Goal: Feedback & Contribution: Submit feedback/report problem

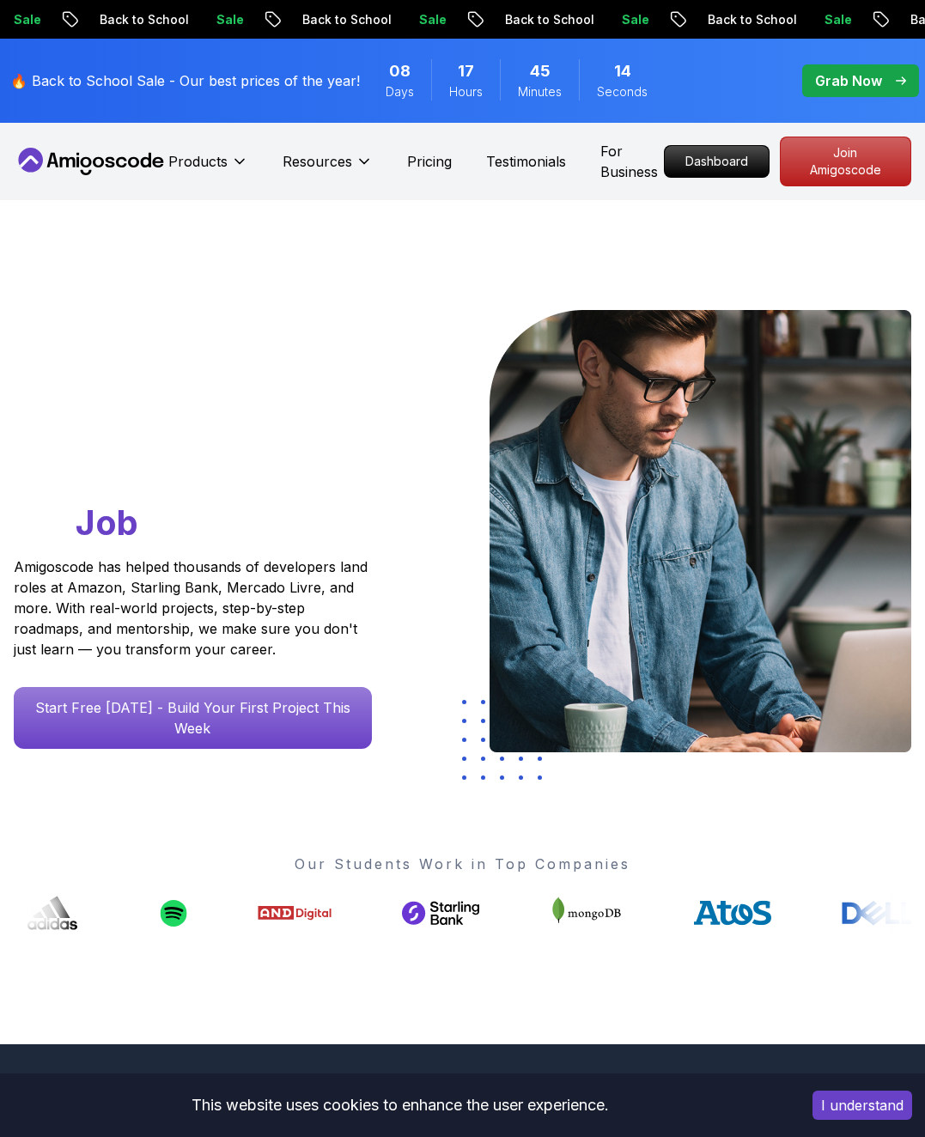
click at [867, 155] on p "Join Amigoscode" at bounding box center [845, 161] width 130 height 48
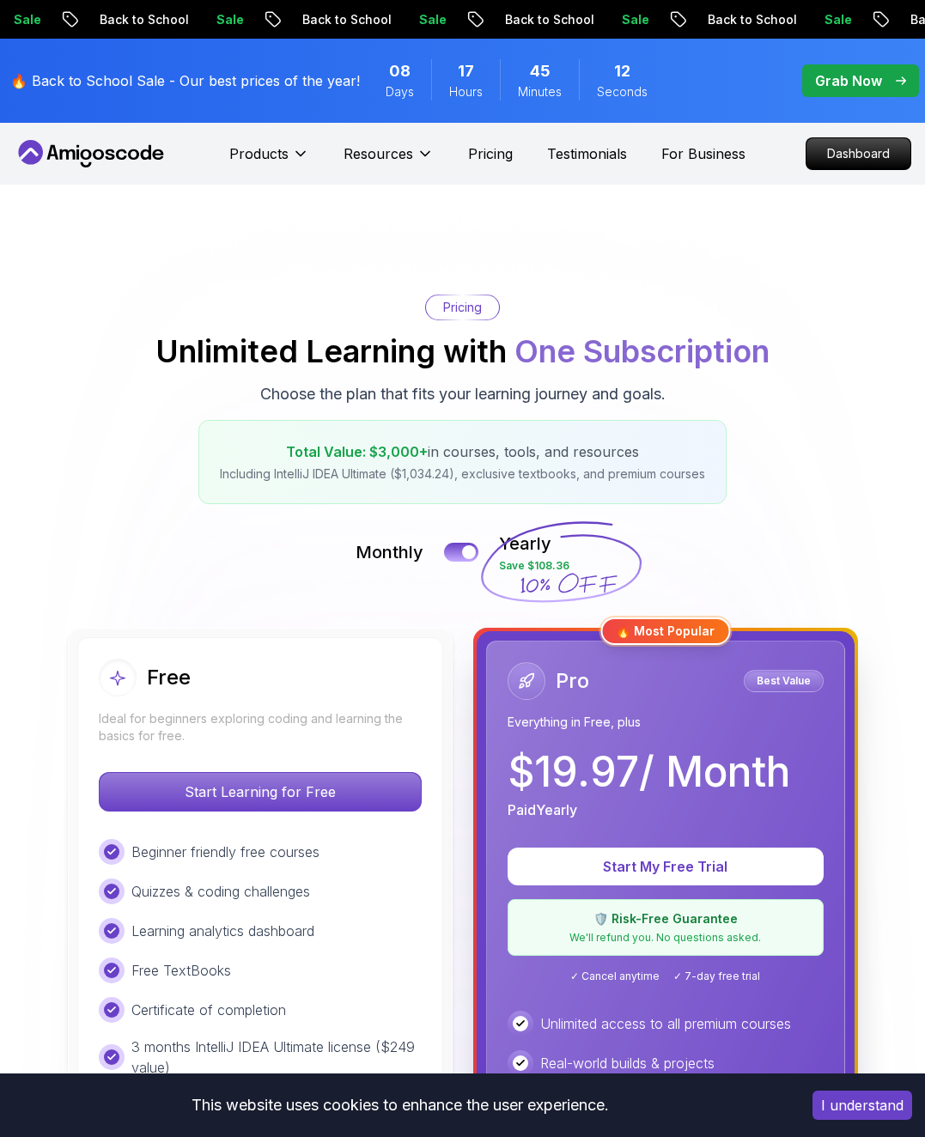
click at [884, 74] on div "Grab Now" at bounding box center [860, 80] width 91 height 21
click at [856, 77] on p "Grab Now" at bounding box center [848, 80] width 67 height 21
click at [877, 80] on p "Grab Now" at bounding box center [848, 80] width 67 height 21
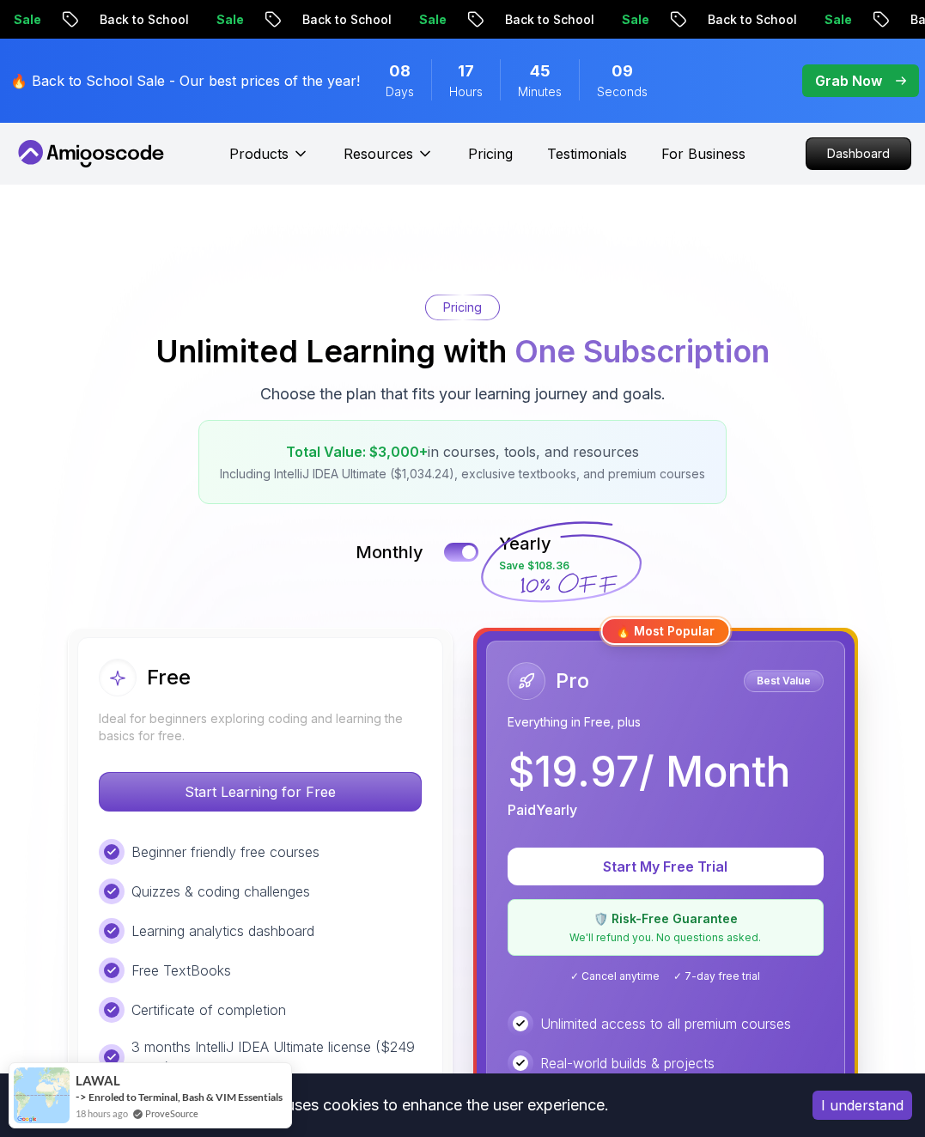
click at [864, 94] on span "pre-order" at bounding box center [860, 80] width 117 height 33
click at [875, 161] on p "Dashboard" at bounding box center [858, 153] width 104 height 31
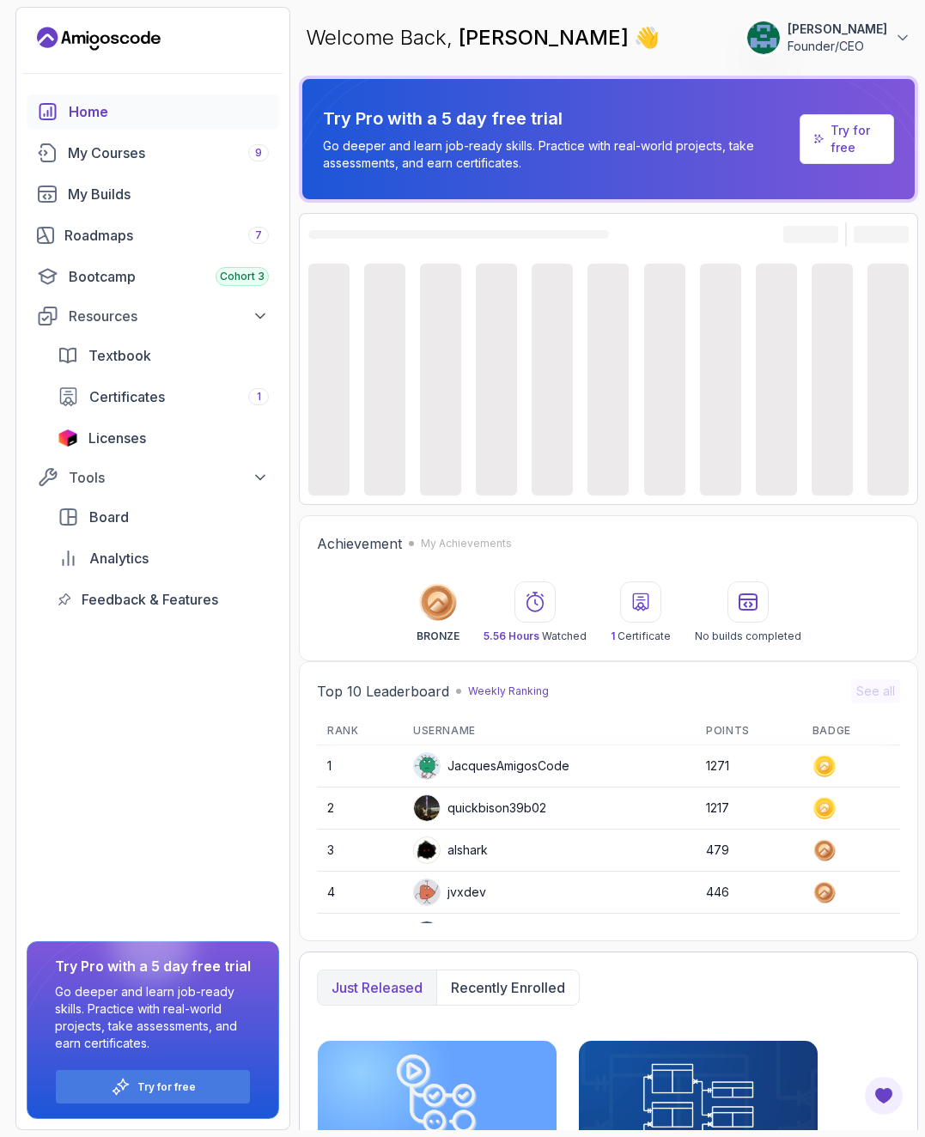
click at [909, 41] on icon at bounding box center [902, 37] width 17 height 17
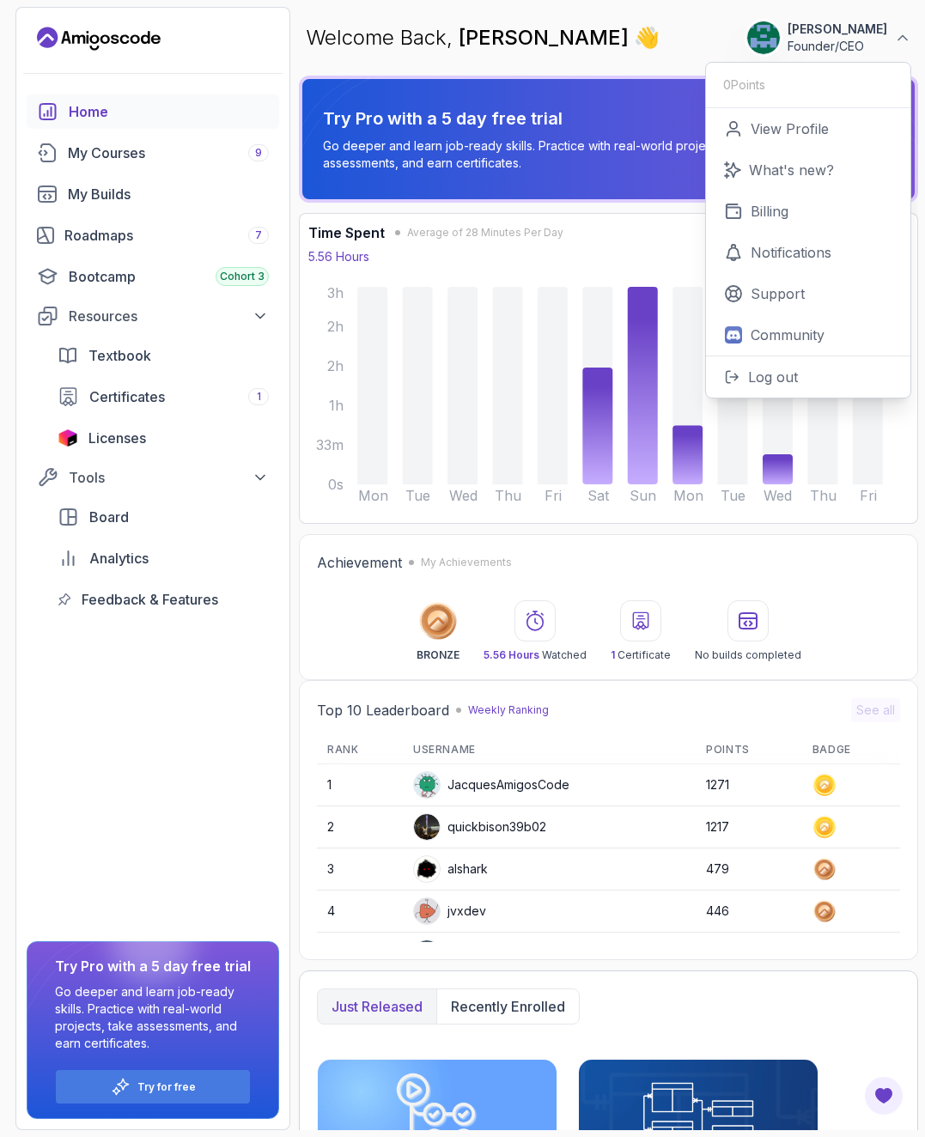
click at [846, 22] on p "John Woolley" at bounding box center [837, 29] width 100 height 17
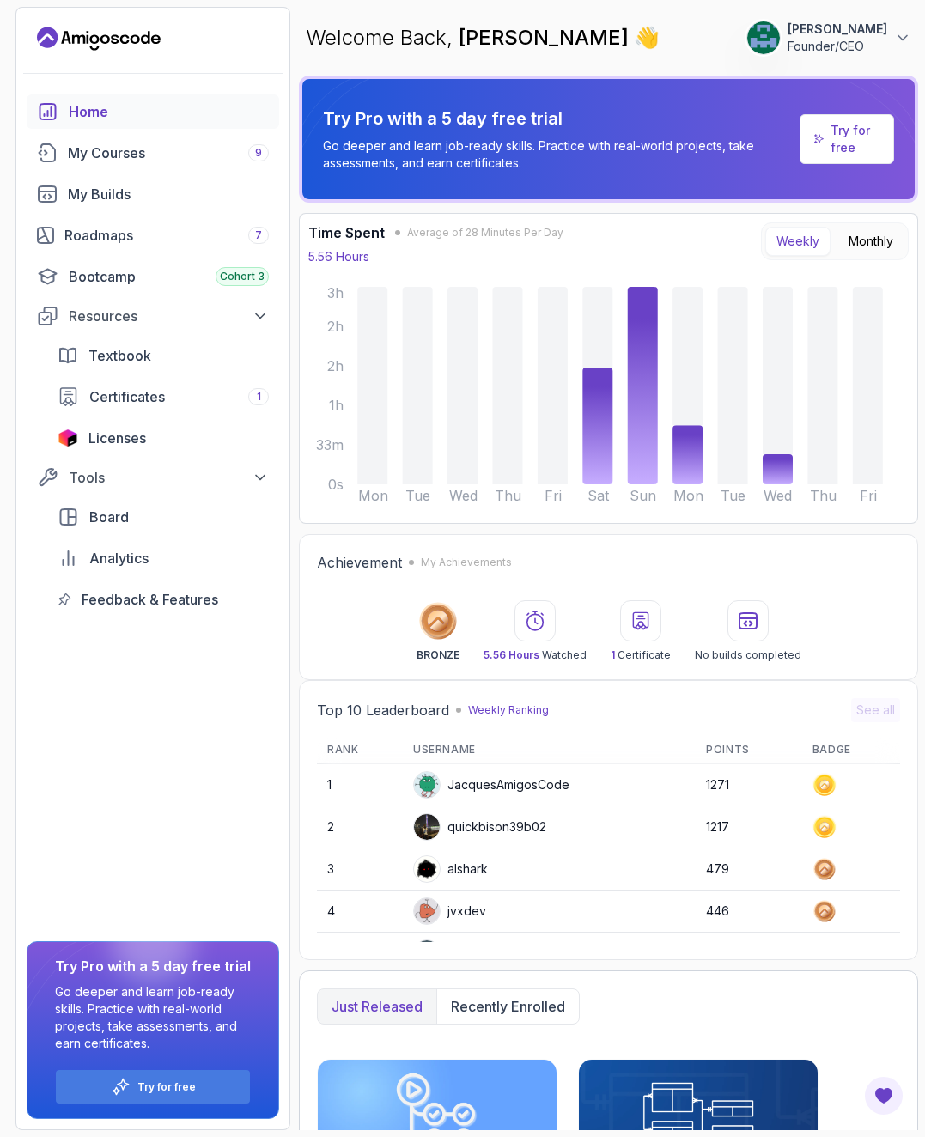
click at [856, 33] on p "John Woolley" at bounding box center [837, 29] width 100 height 17
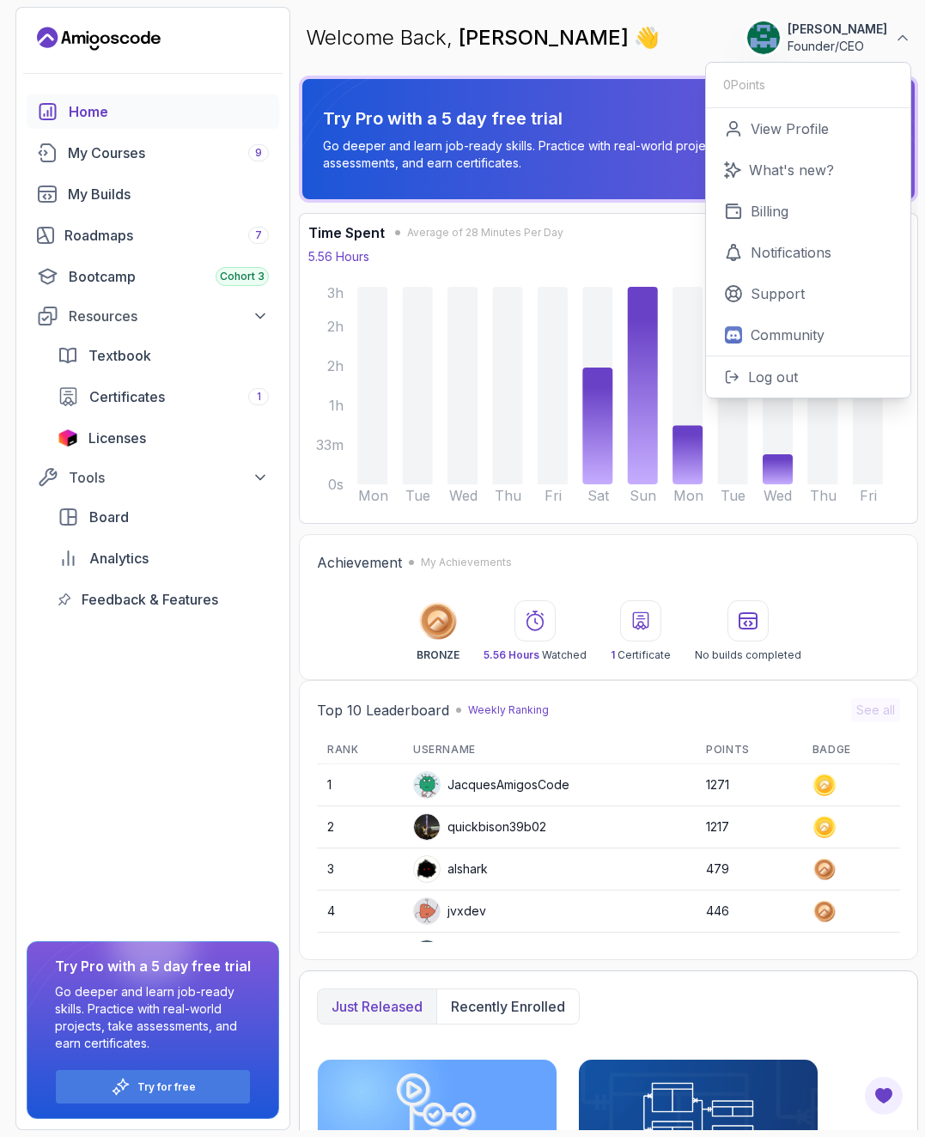
click at [822, 130] on p "View Profile" at bounding box center [789, 128] width 78 height 21
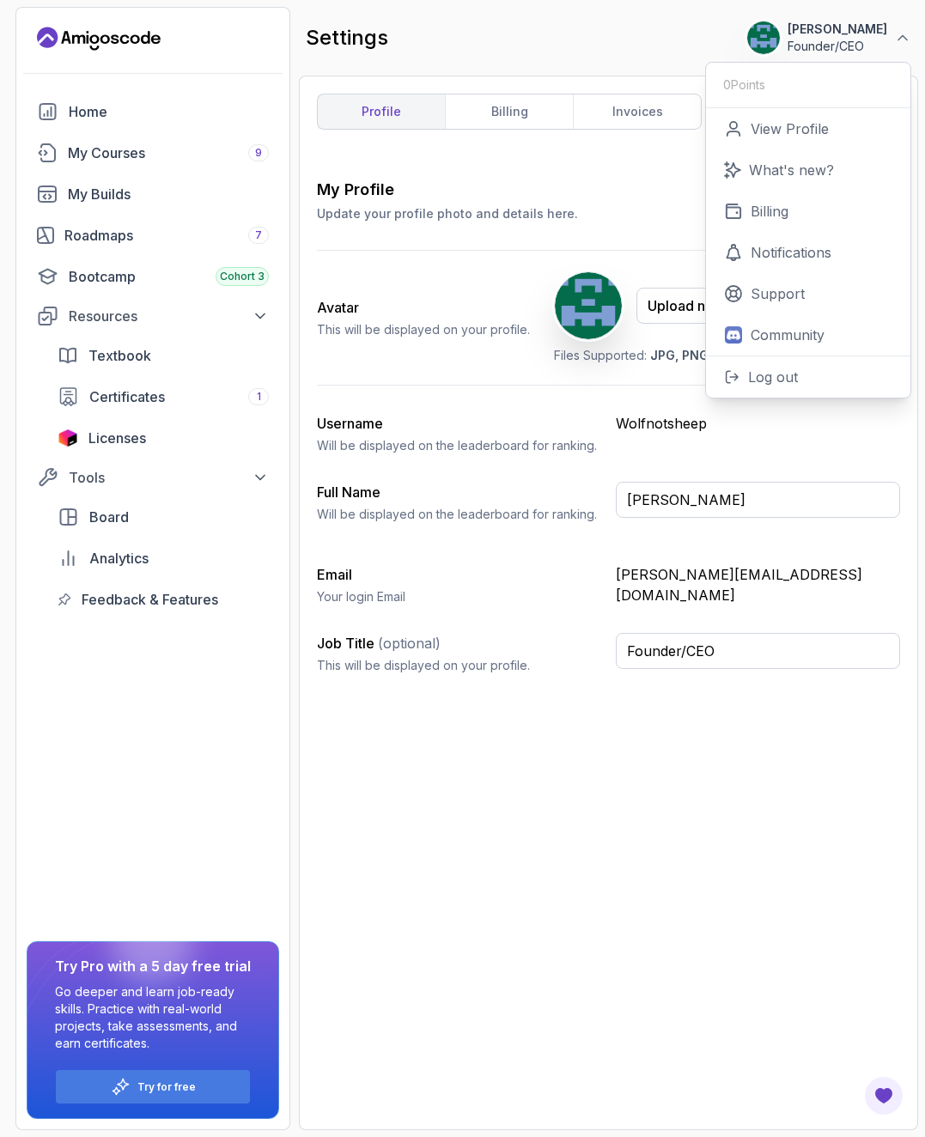
click at [661, 167] on div "profile billing invoices My Profile Update your profile photo and details here.…" at bounding box center [608, 603] width 583 height 1018
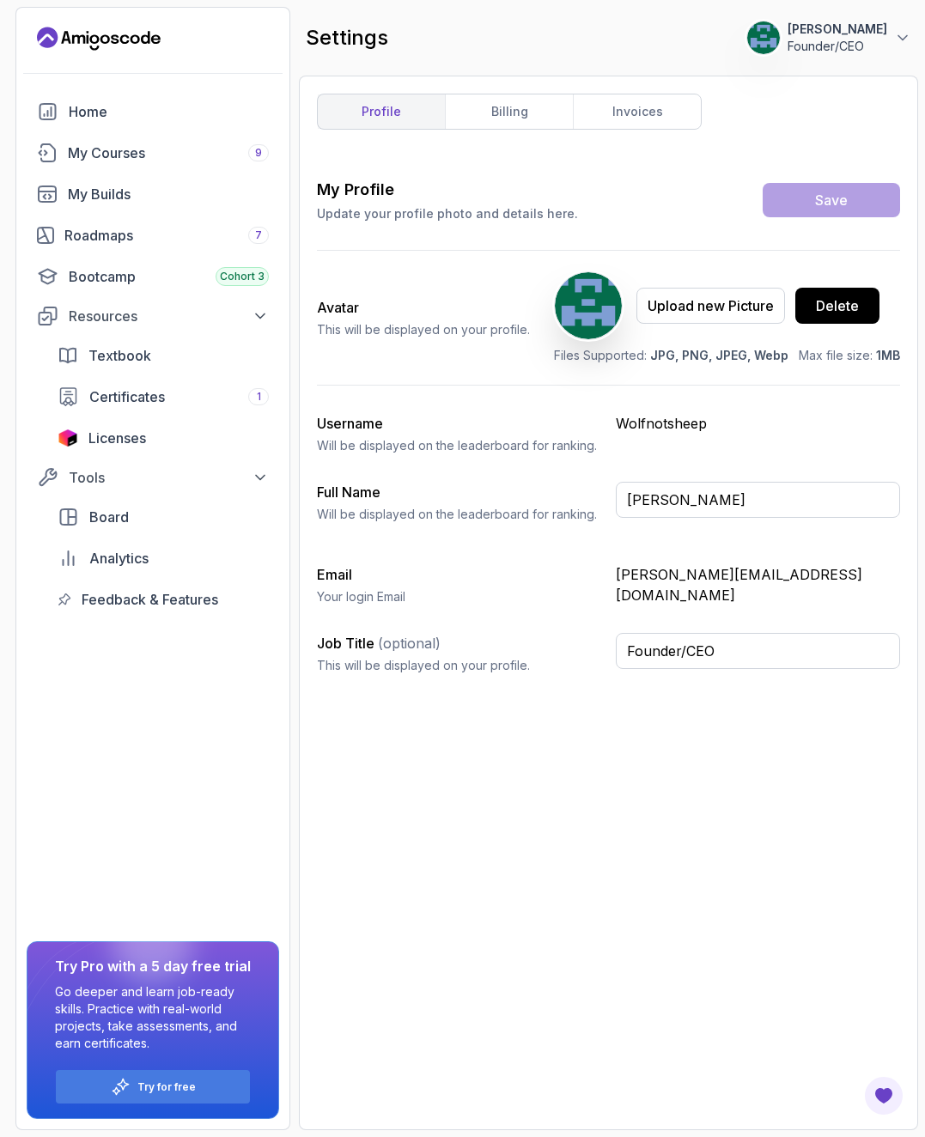
click at [541, 118] on link "billing" at bounding box center [509, 111] width 128 height 34
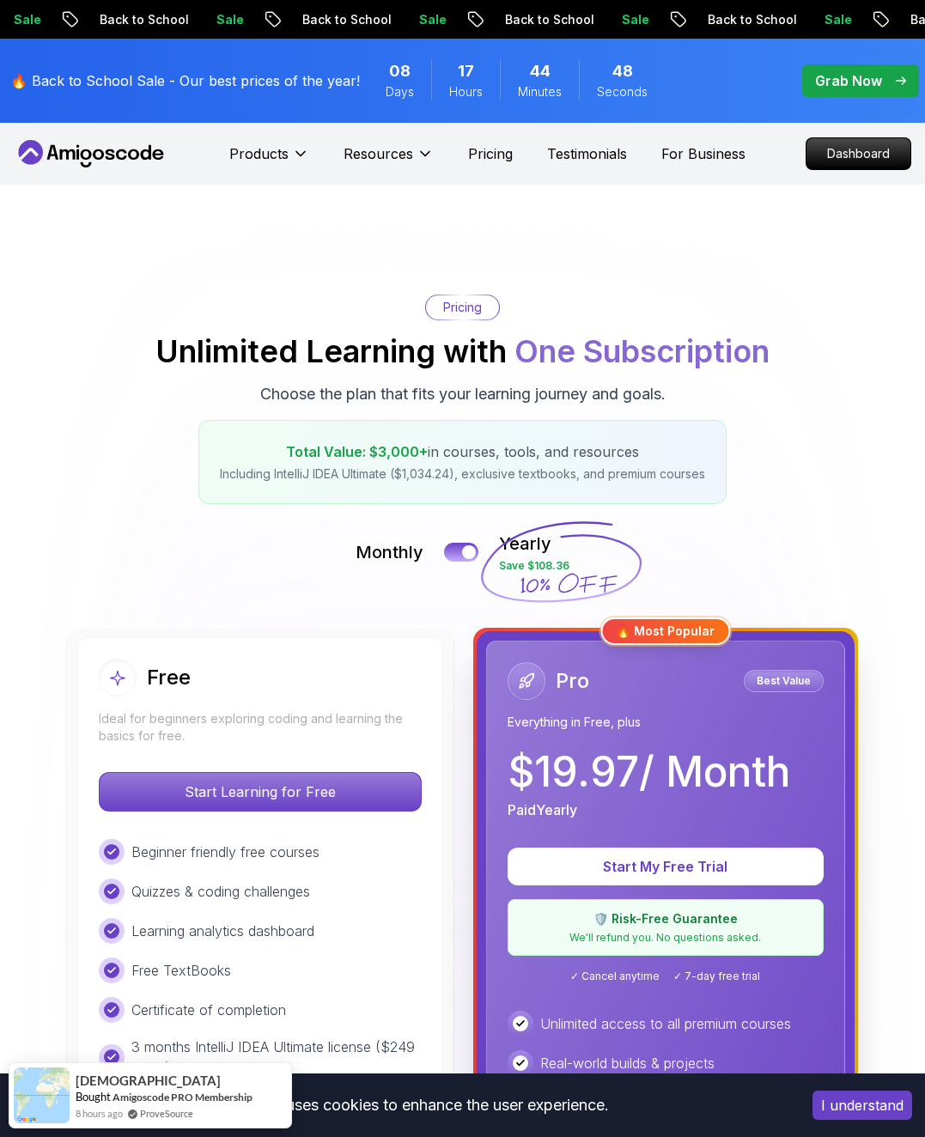
click at [495, 150] on p "Pricing" at bounding box center [490, 153] width 45 height 21
click at [710, 150] on p "For Business" at bounding box center [703, 153] width 84 height 21
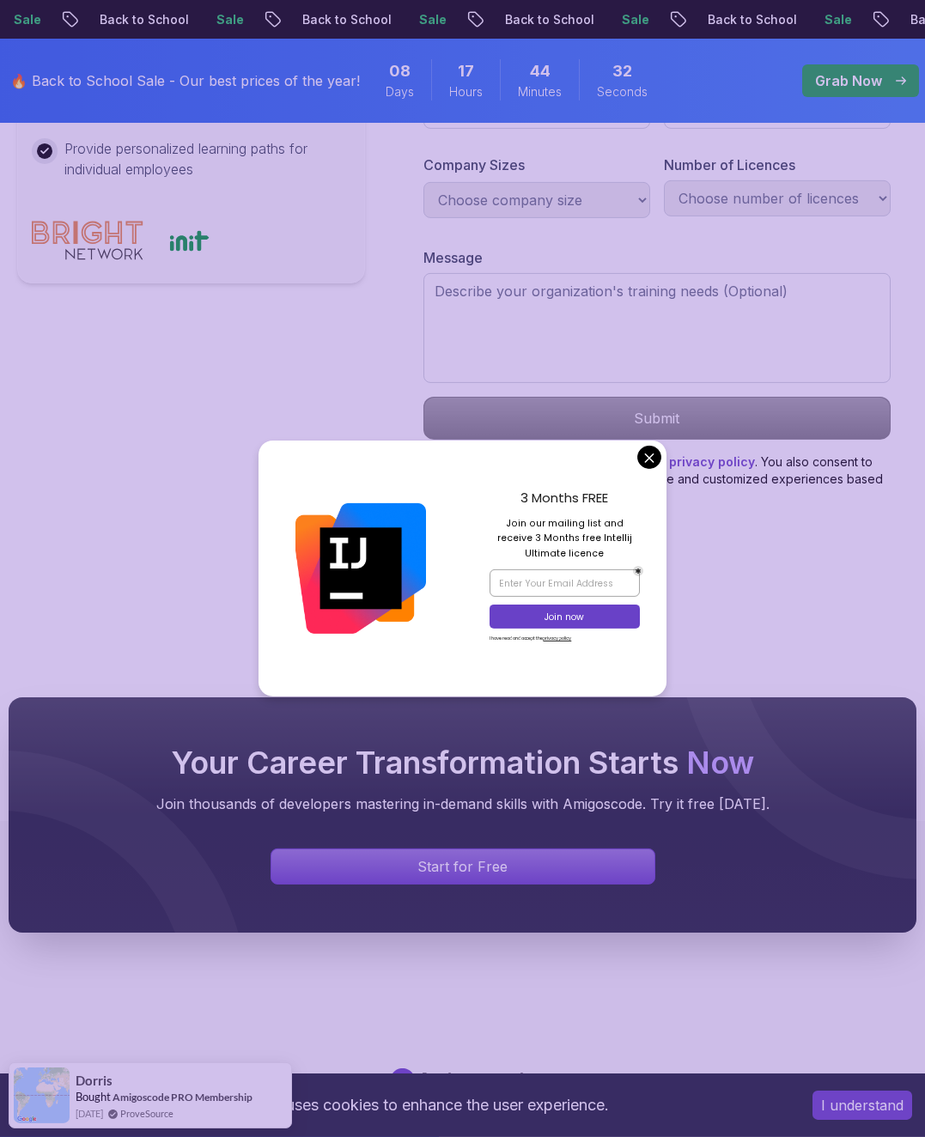
scroll to position [1042, 0]
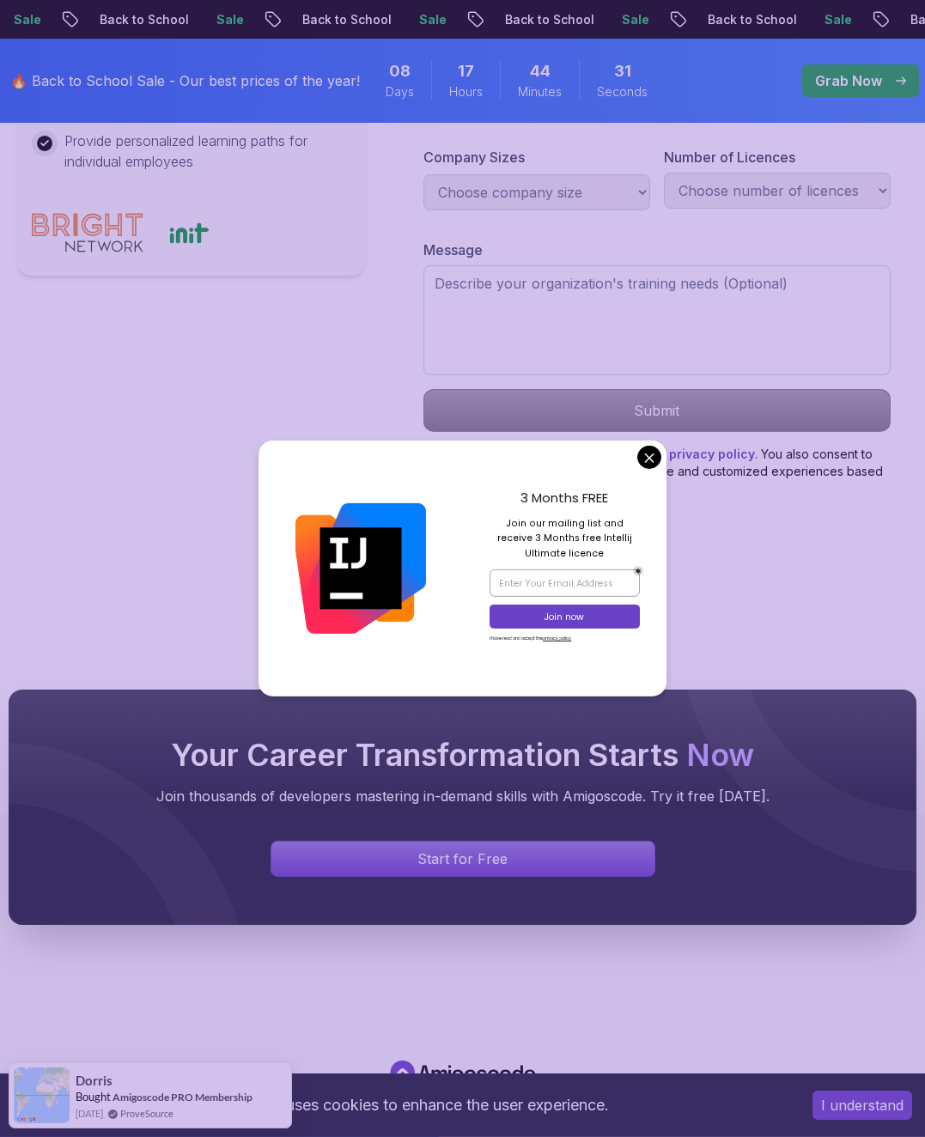
click at [658, 478] on div "3 Months FREE Join our mailing list and receive 3 Months free Intellij Ultimate…" at bounding box center [563, 568] width 203 height 257
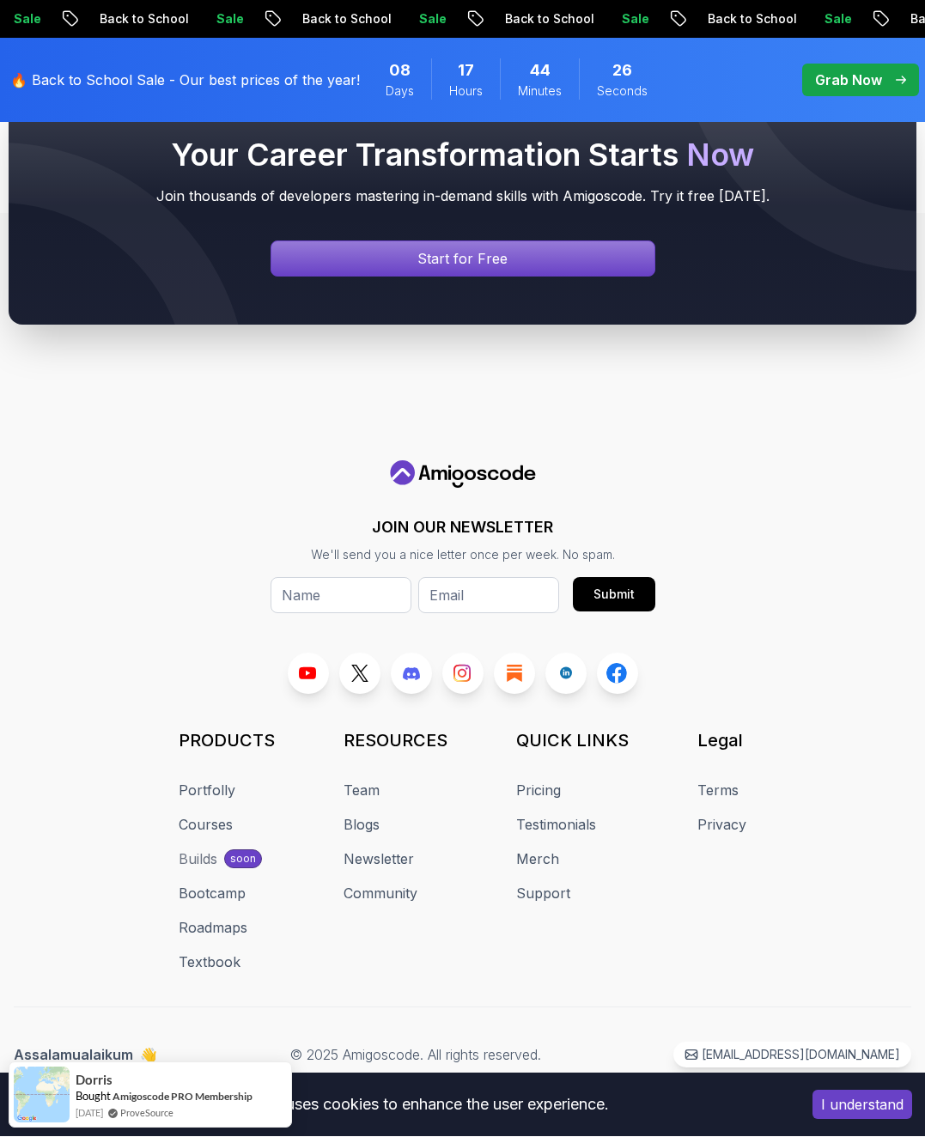
scroll to position [1651, 0]
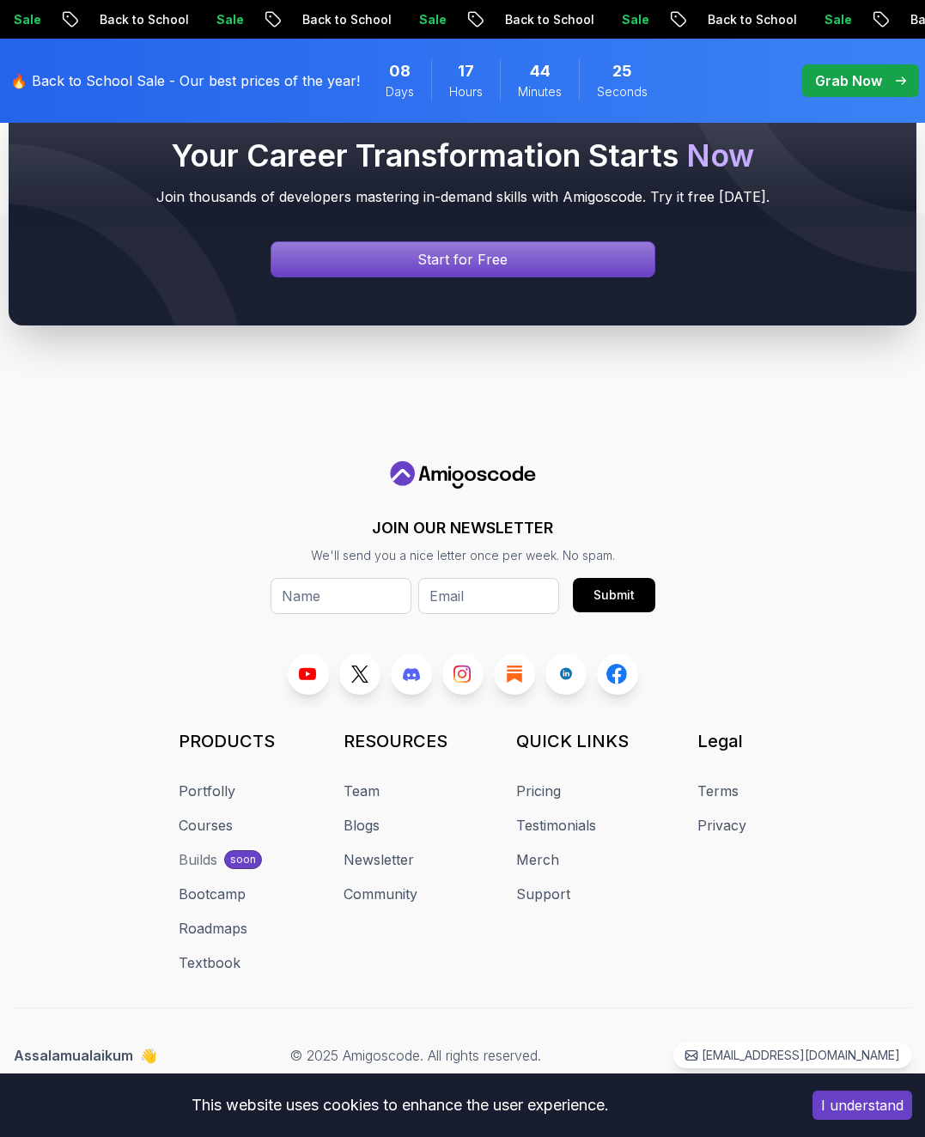
click at [387, 904] on link "Community" at bounding box center [380, 893] width 74 height 21
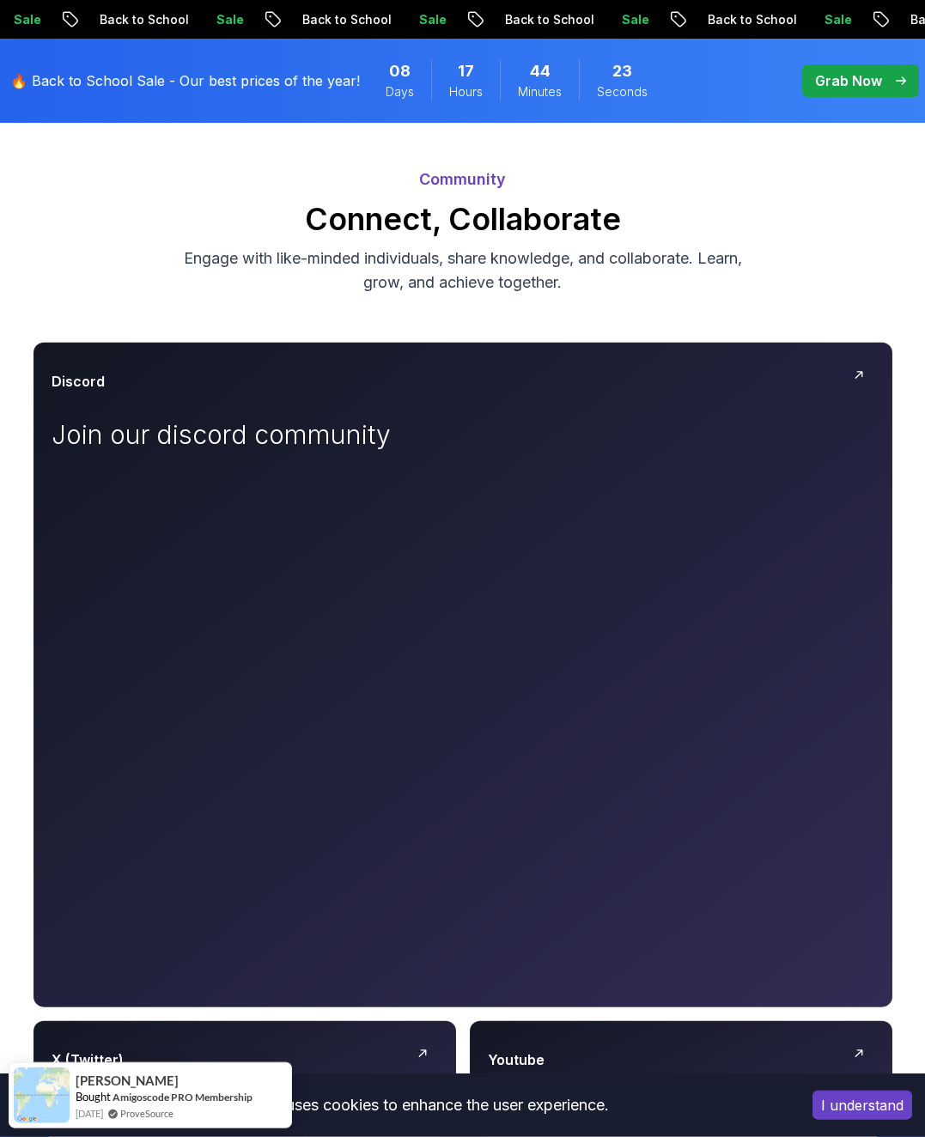
scroll to position [130, 0]
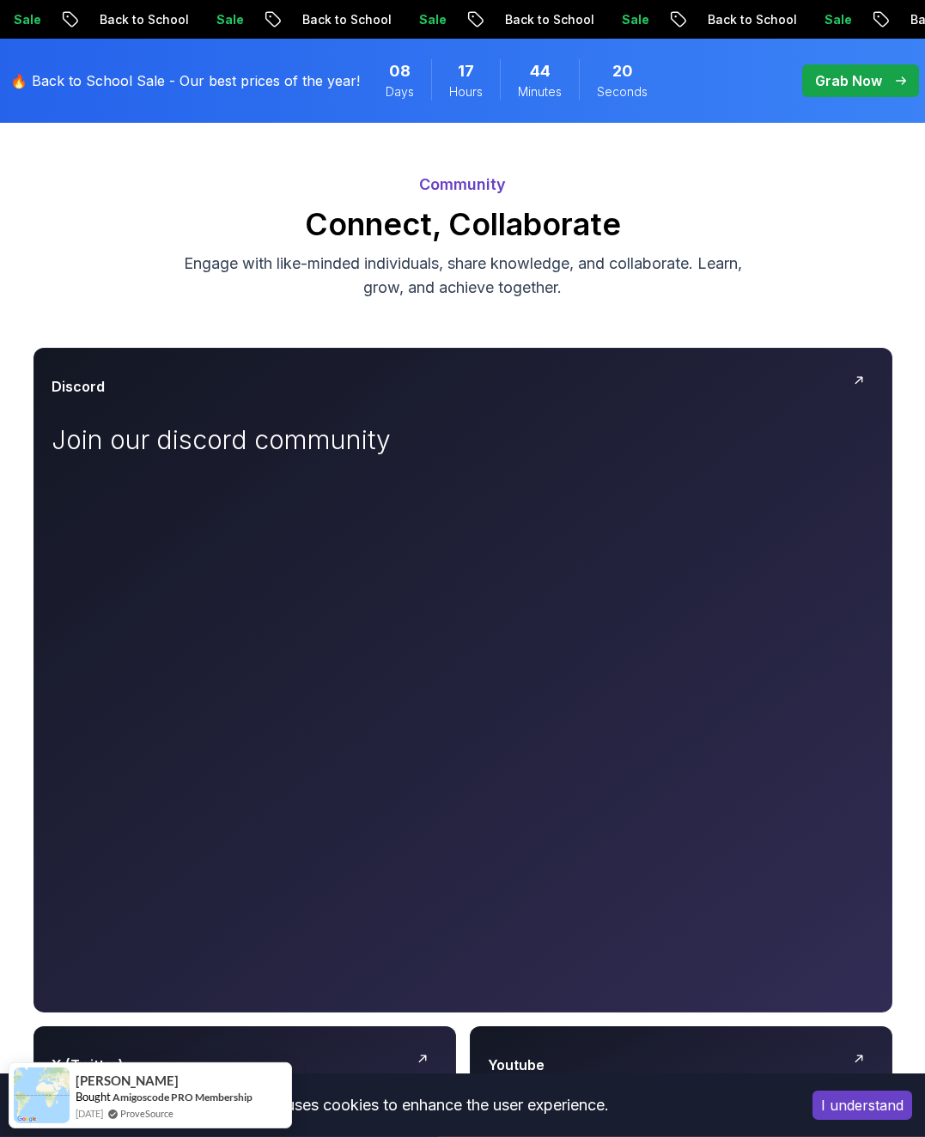
click at [861, 376] on div at bounding box center [863, 386] width 21 height 21
click at [865, 373] on icon at bounding box center [859, 380] width 14 height 14
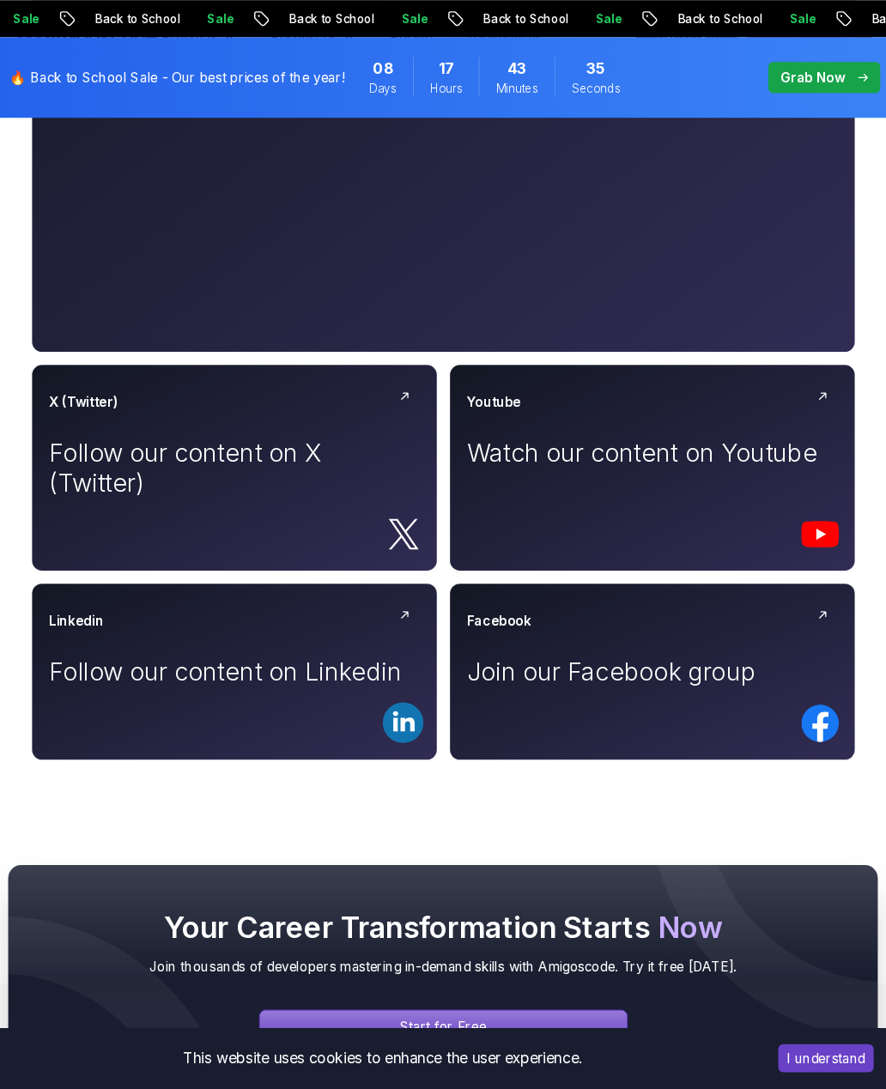
scroll to position [828, 0]
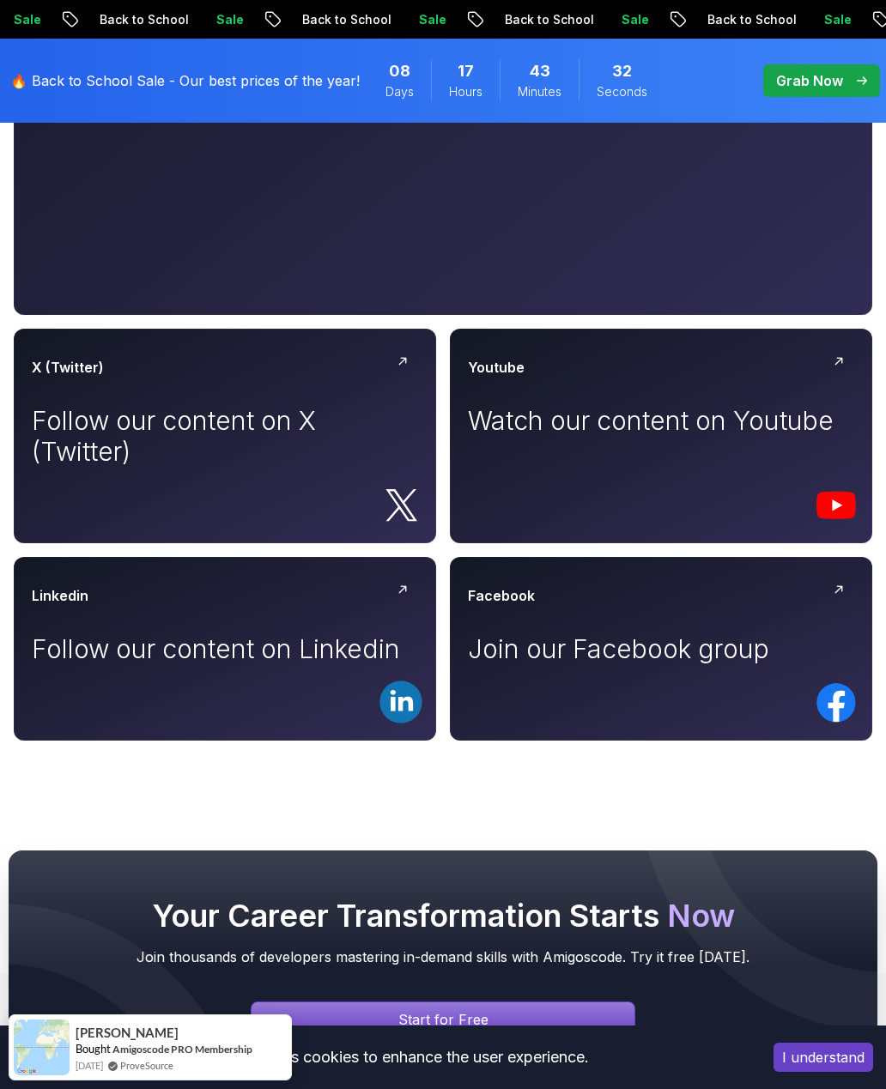
click at [697, 640] on p "Join our Facebook group" at bounding box center [661, 649] width 386 height 31
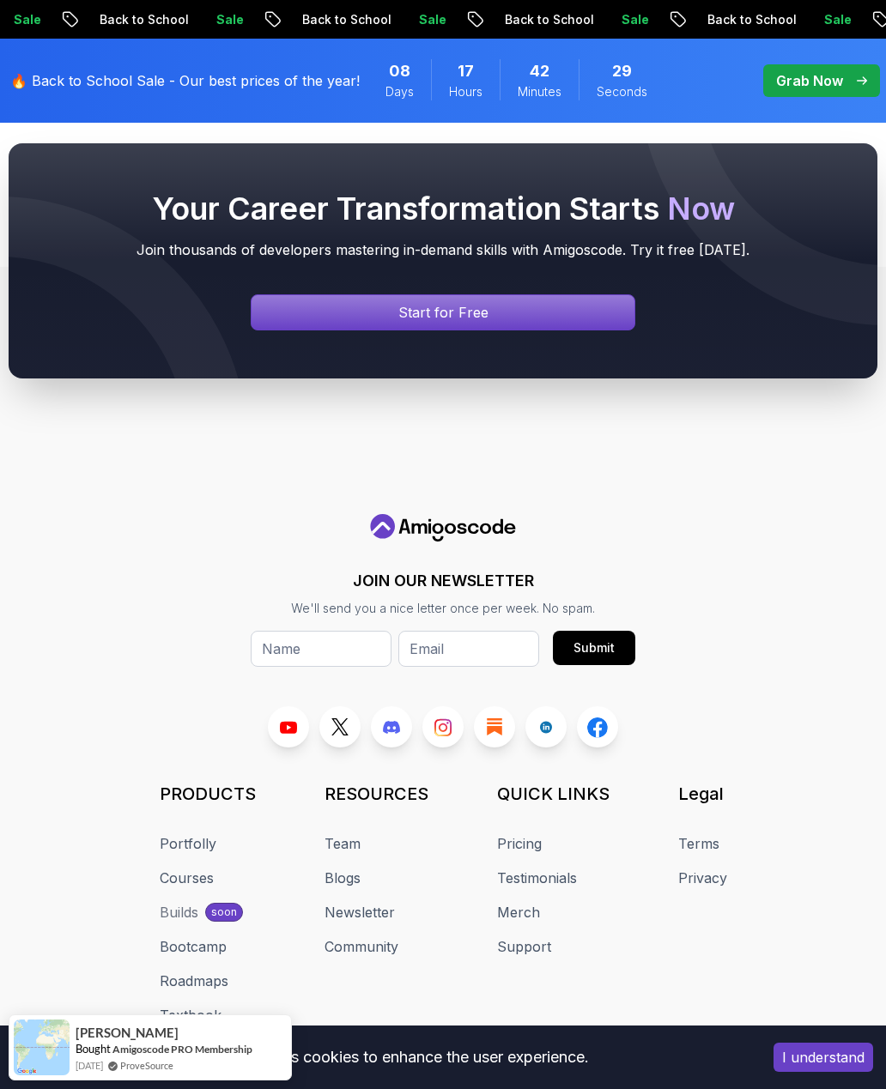
scroll to position [1580, 0]
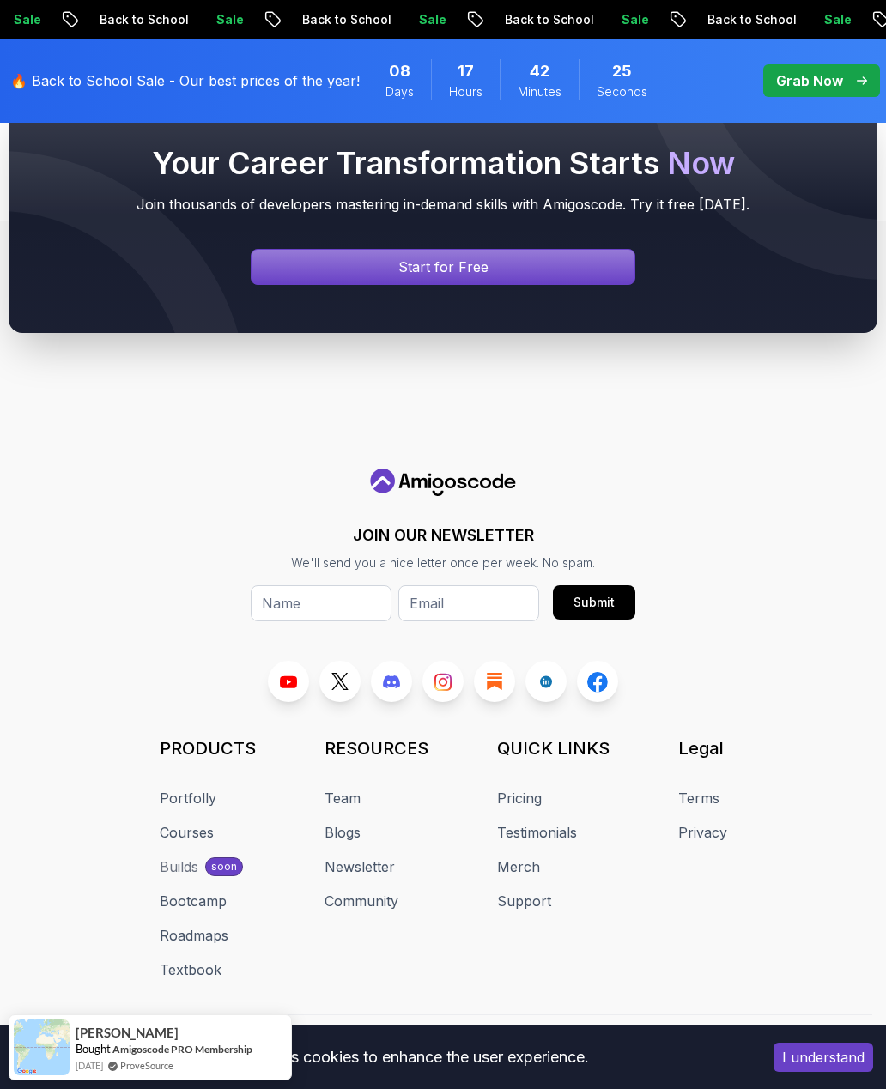
click at [388, 685] on icon at bounding box center [391, 682] width 17 height 13
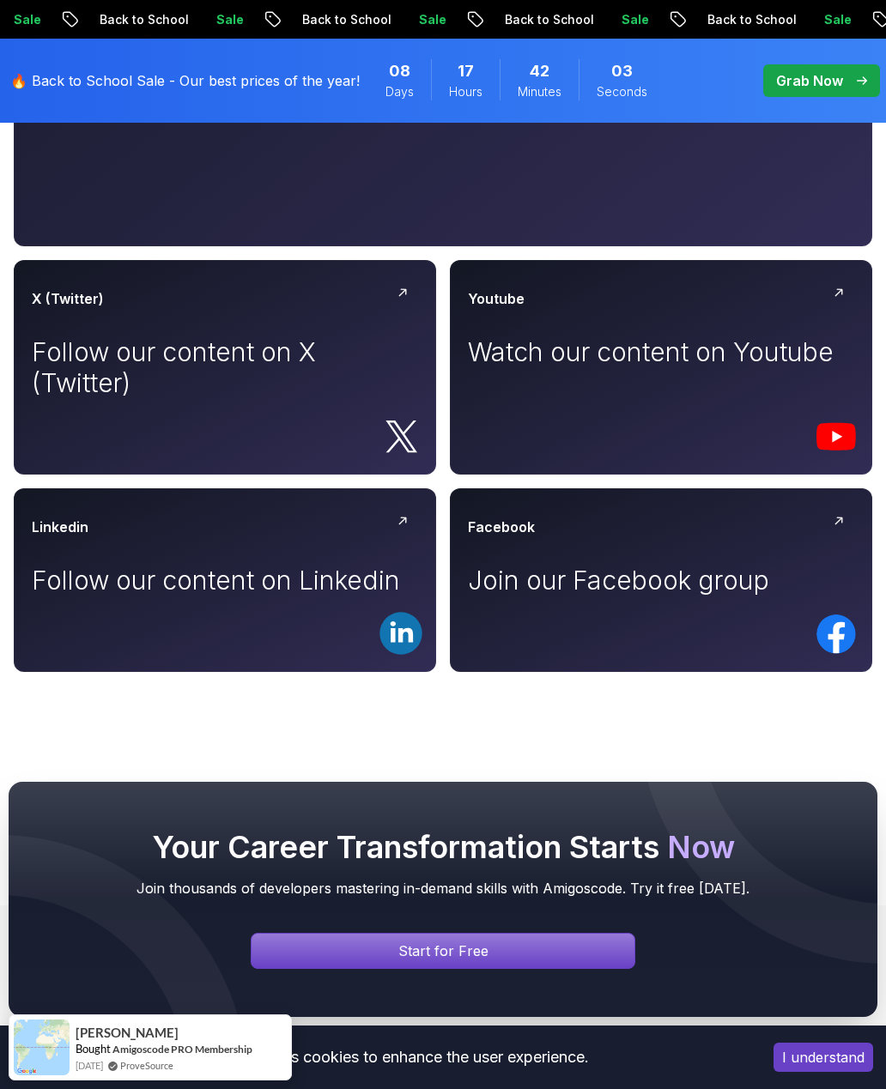
scroll to position [1119, 0]
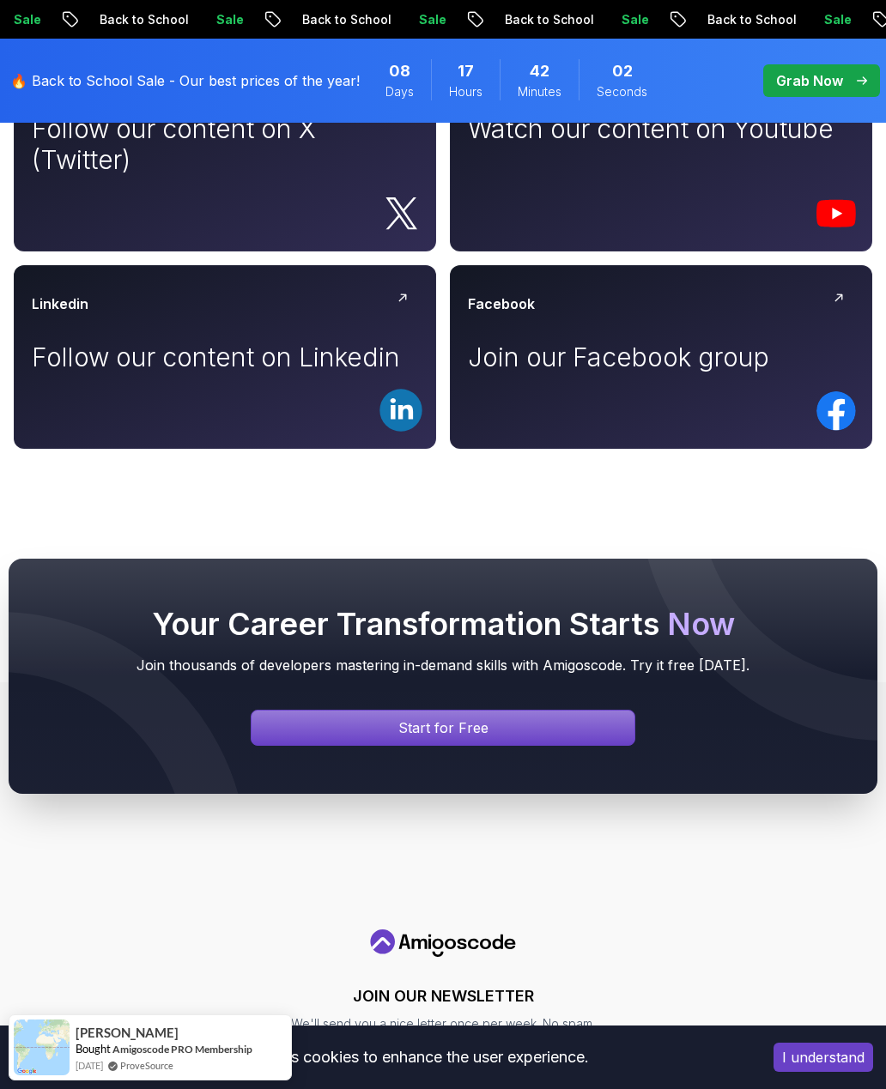
click at [356, 218] on div "Join" at bounding box center [225, 213] width 386 height 34
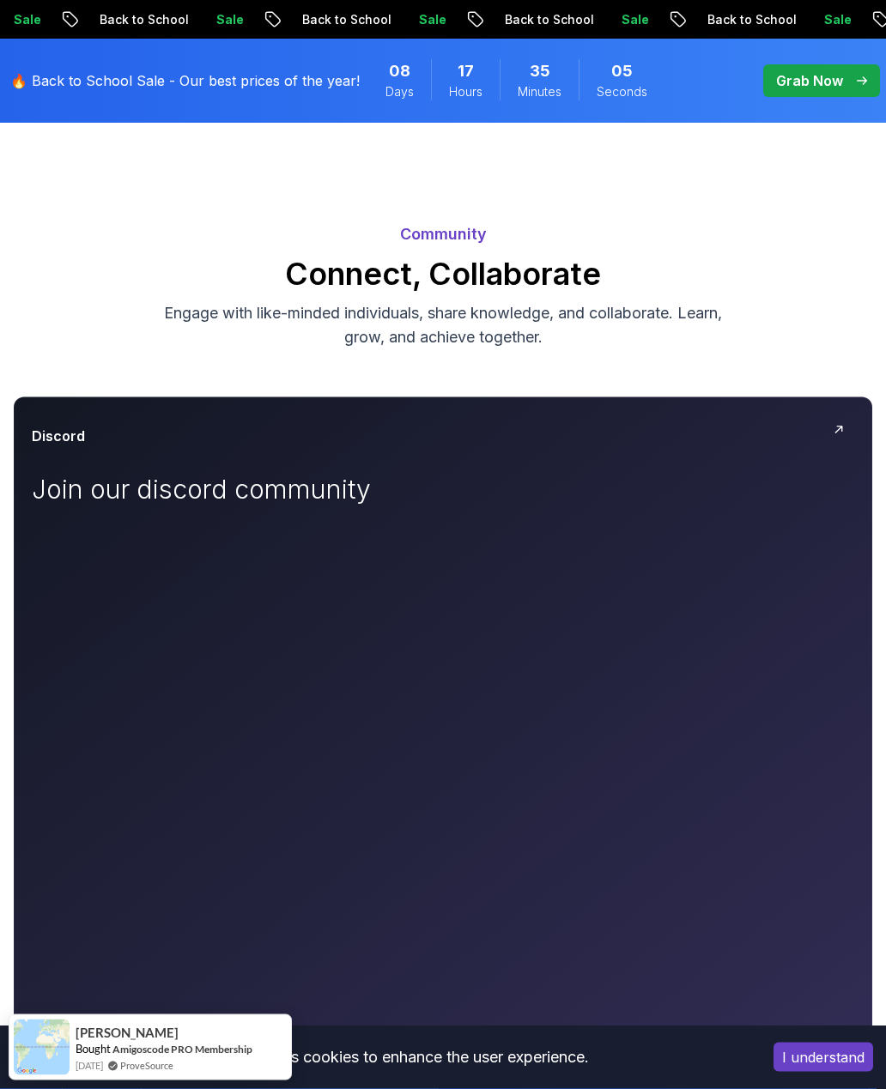
scroll to position [0, 0]
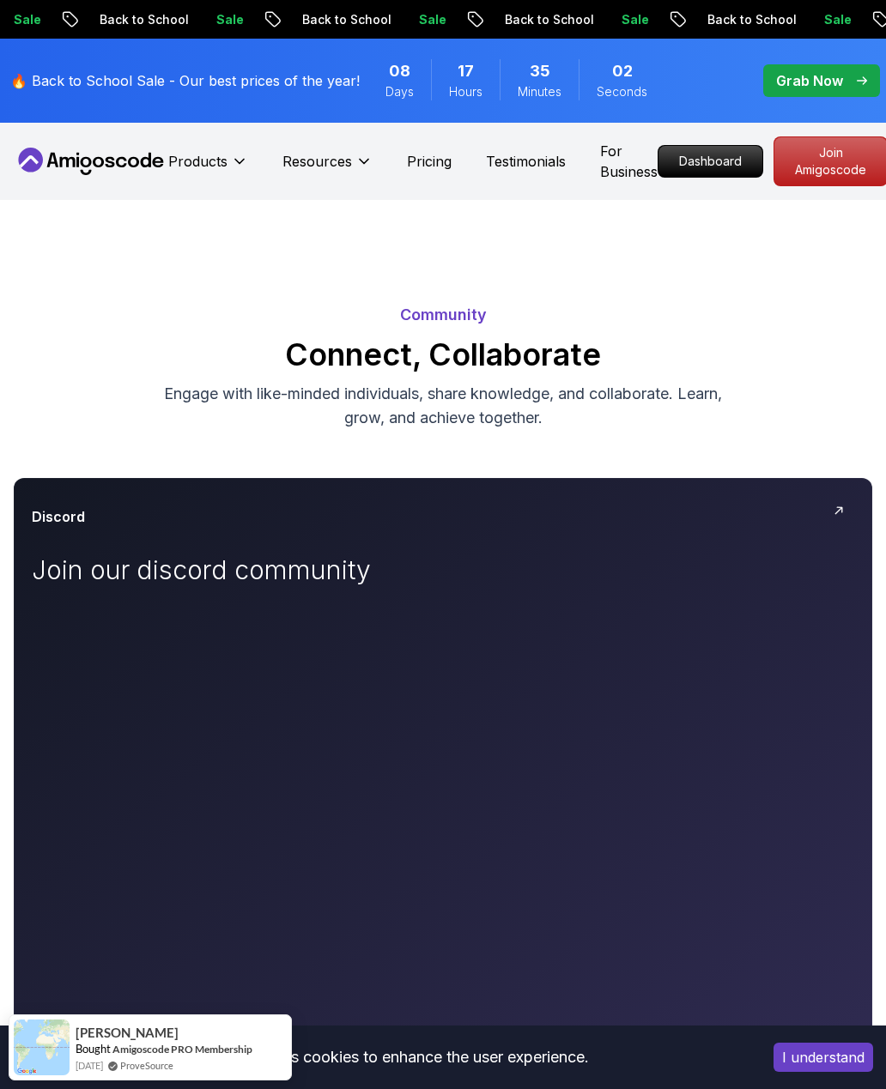
click at [829, 80] on p "Grab Now" at bounding box center [809, 80] width 67 height 21
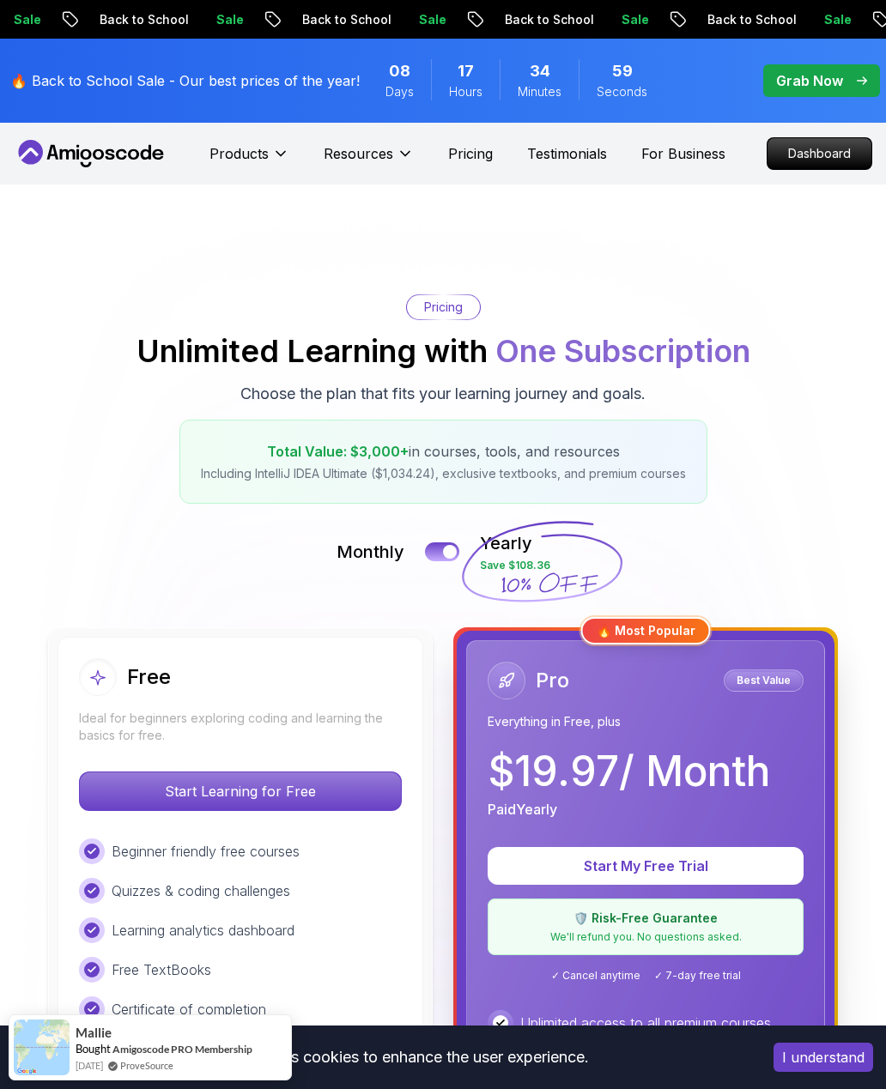
click at [847, 154] on p "Dashboard" at bounding box center [819, 153] width 104 height 31
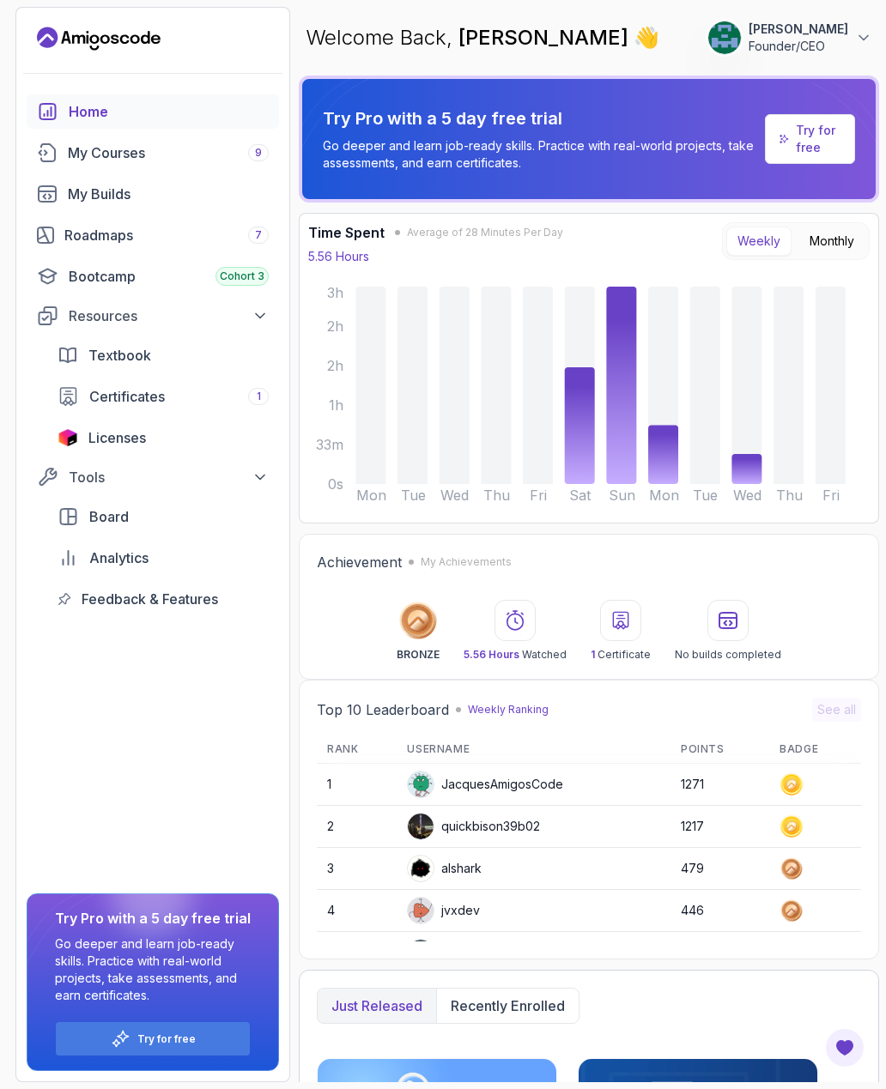
click at [202, 603] on span "Feedback & Features" at bounding box center [150, 599] width 136 height 21
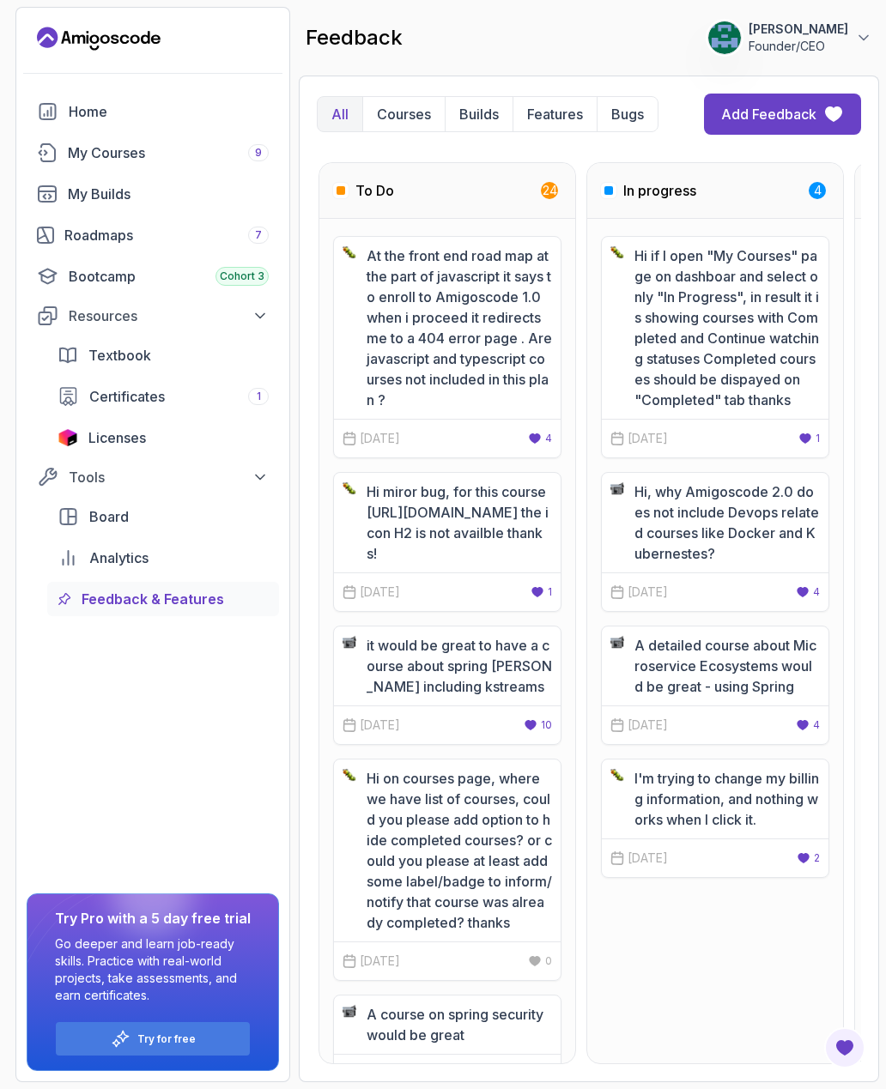
click at [599, 106] on button "Bugs" at bounding box center [627, 114] width 61 height 34
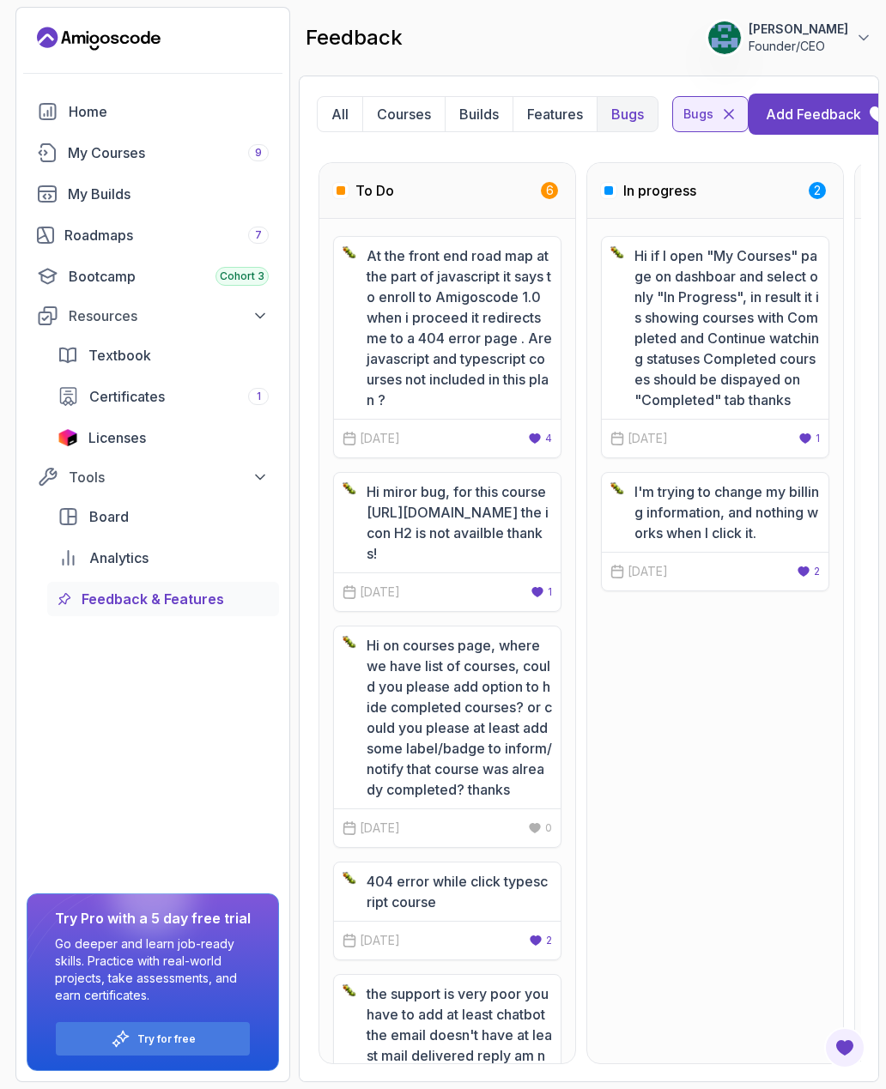
click at [573, 118] on p "Features" at bounding box center [555, 114] width 56 height 21
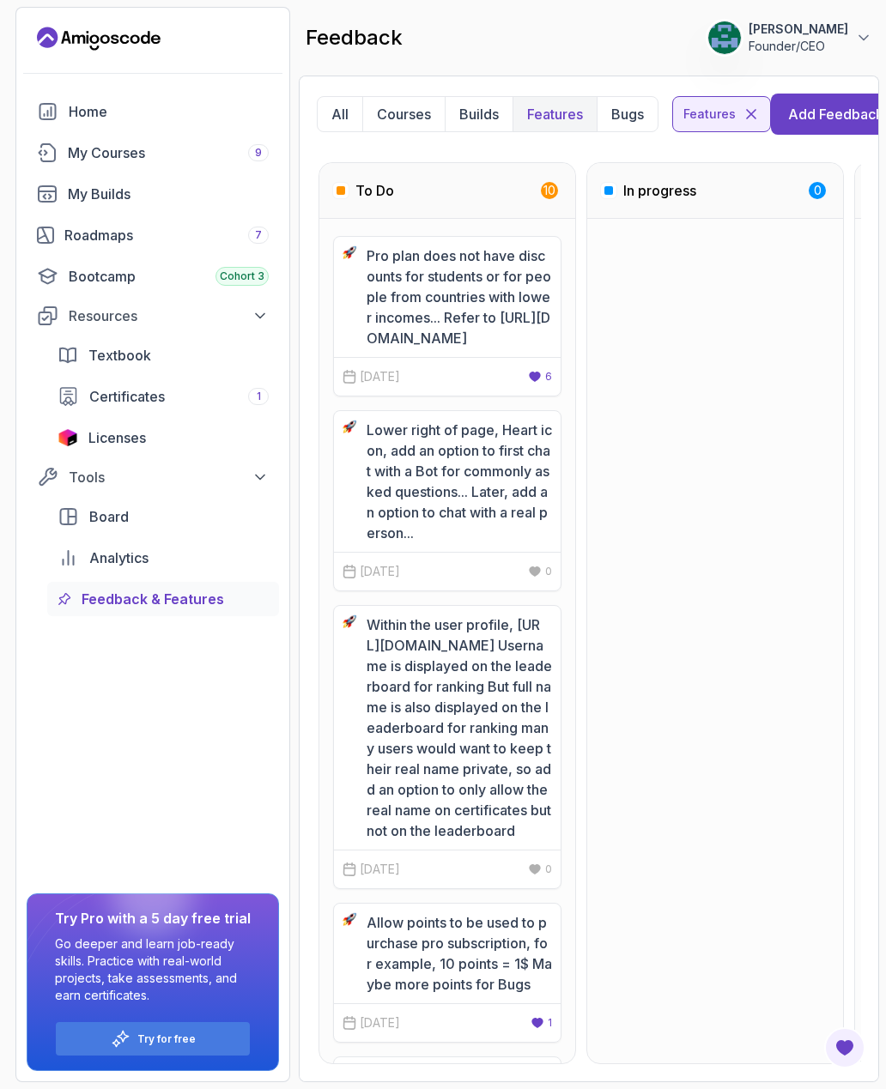
scroll to position [-1, 0]
click at [824, 121] on div "Add Feedback" at bounding box center [835, 114] width 95 height 21
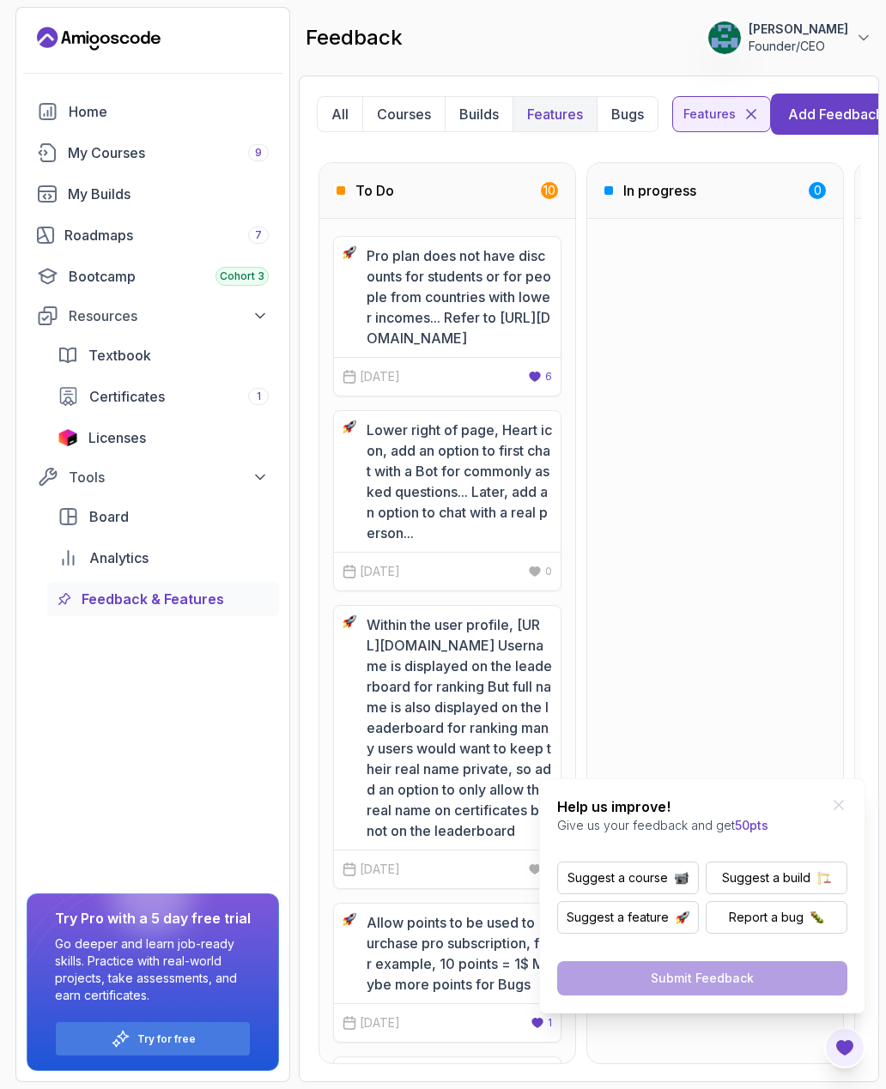
click at [809, 925] on button "Report a bug" at bounding box center [777, 917] width 142 height 33
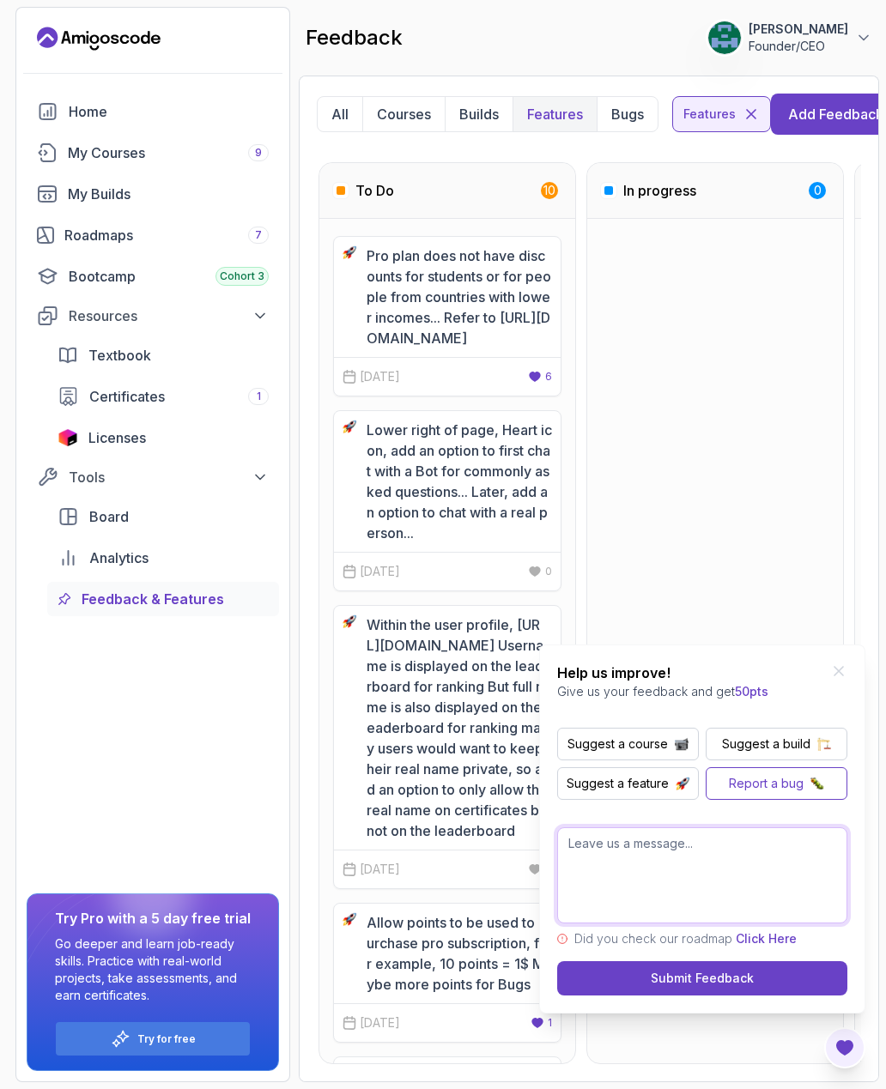
click at [737, 858] on textarea at bounding box center [702, 876] width 290 height 96
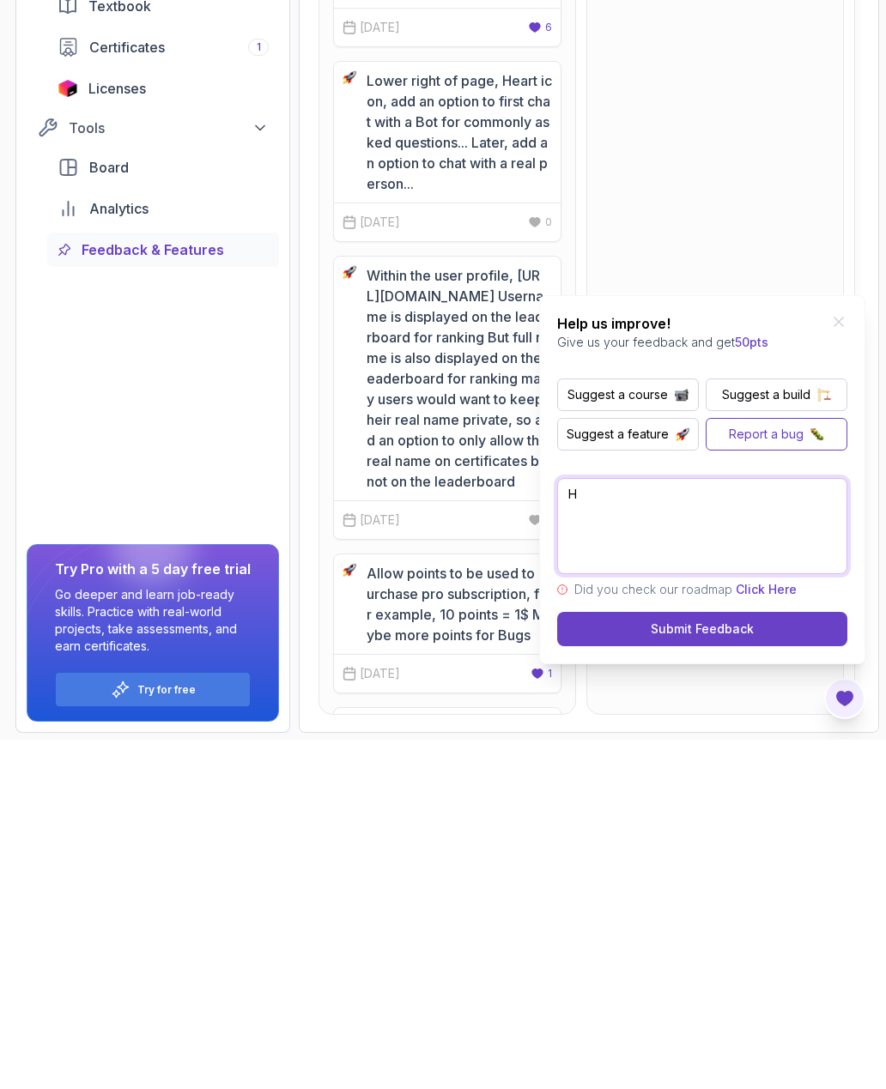
scroll to position [55, 0]
type textarea "H"
click at [836, 663] on icon "Close Feedback Widget" at bounding box center [838, 671] width 17 height 17
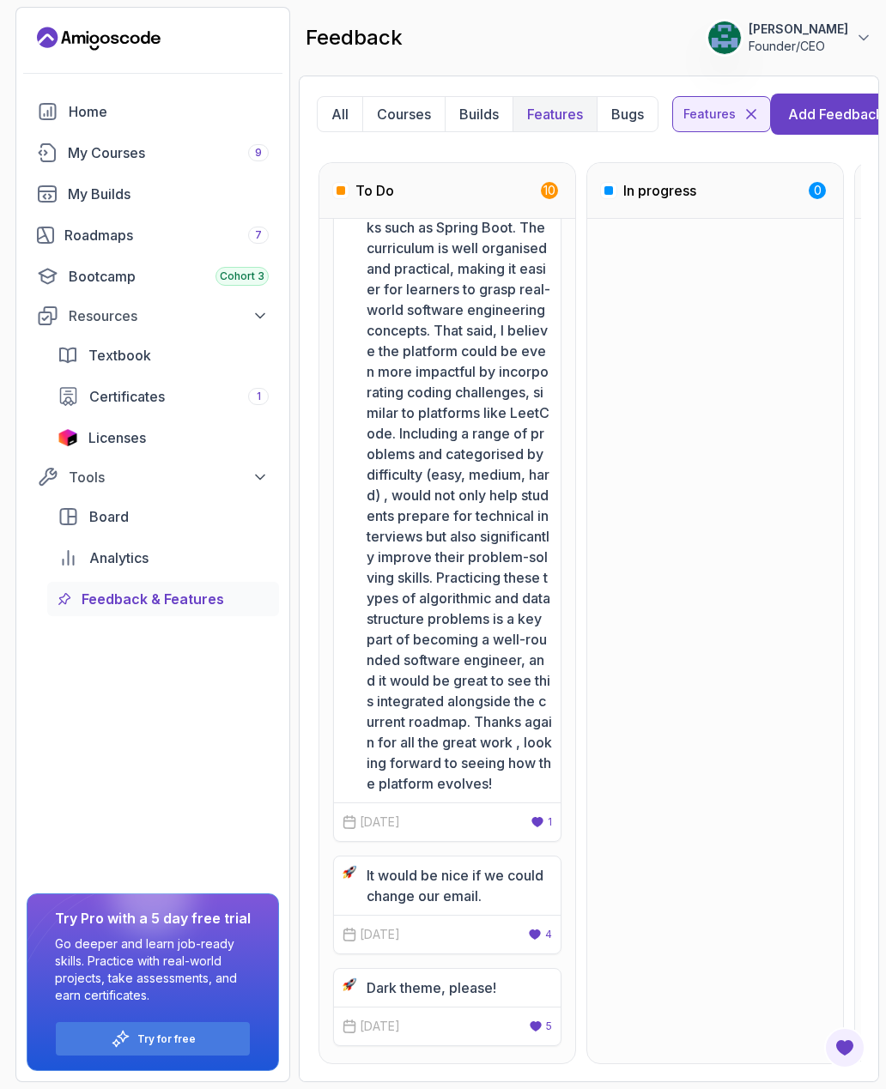
scroll to position [1461, 0]
click at [487, 104] on p "Builds" at bounding box center [478, 114] width 39 height 21
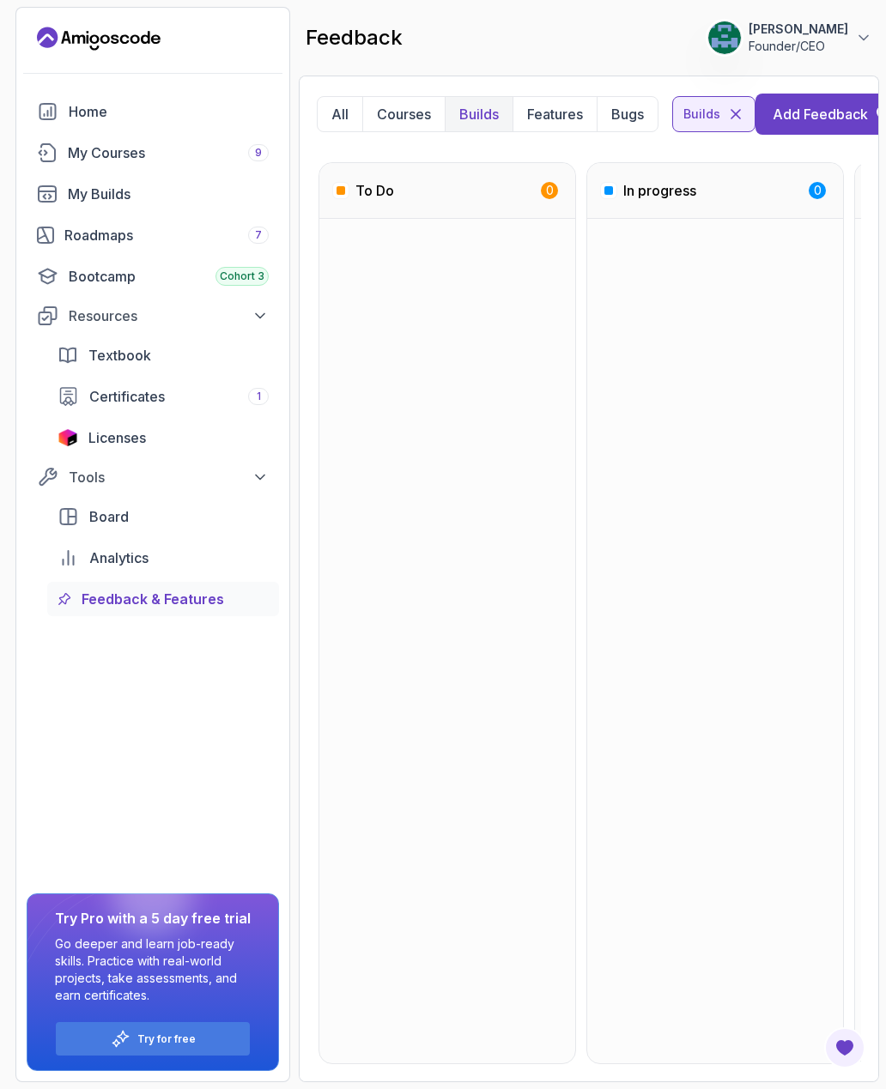
click at [351, 97] on button "All" at bounding box center [340, 114] width 45 height 34
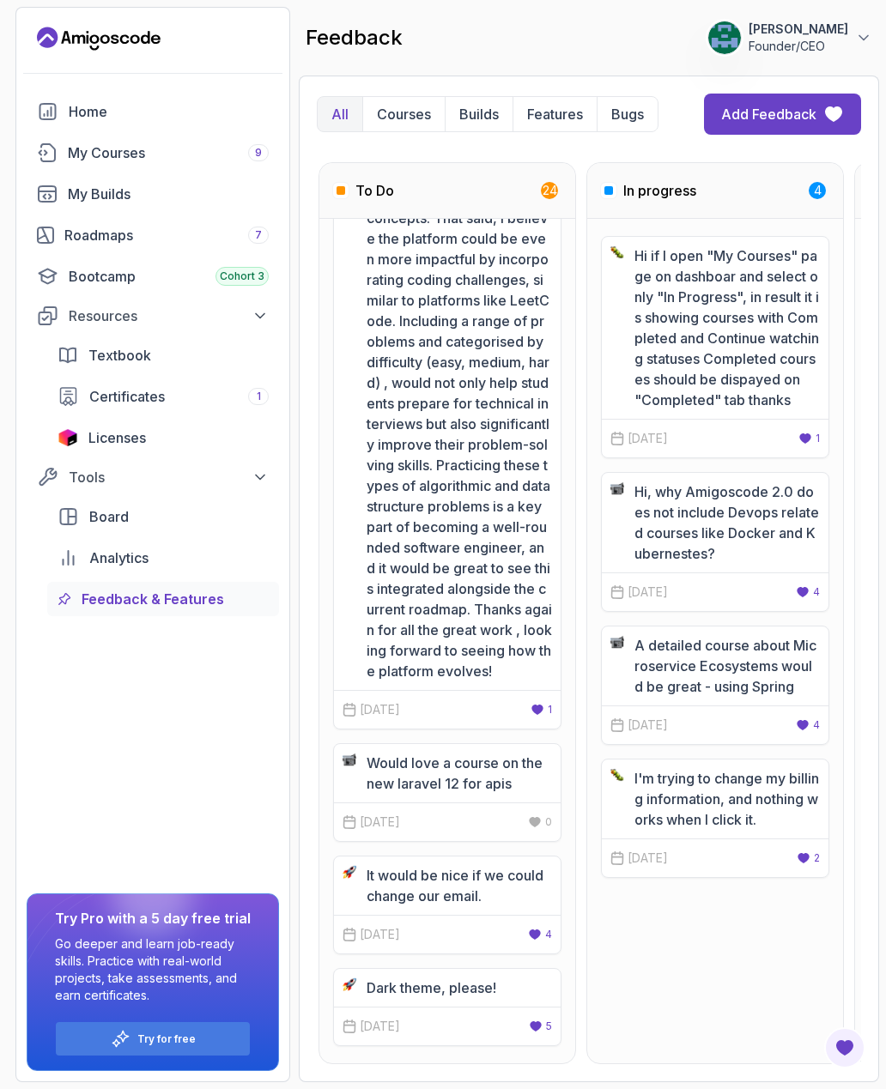
click at [257, 234] on span "7" at bounding box center [258, 235] width 7 height 14
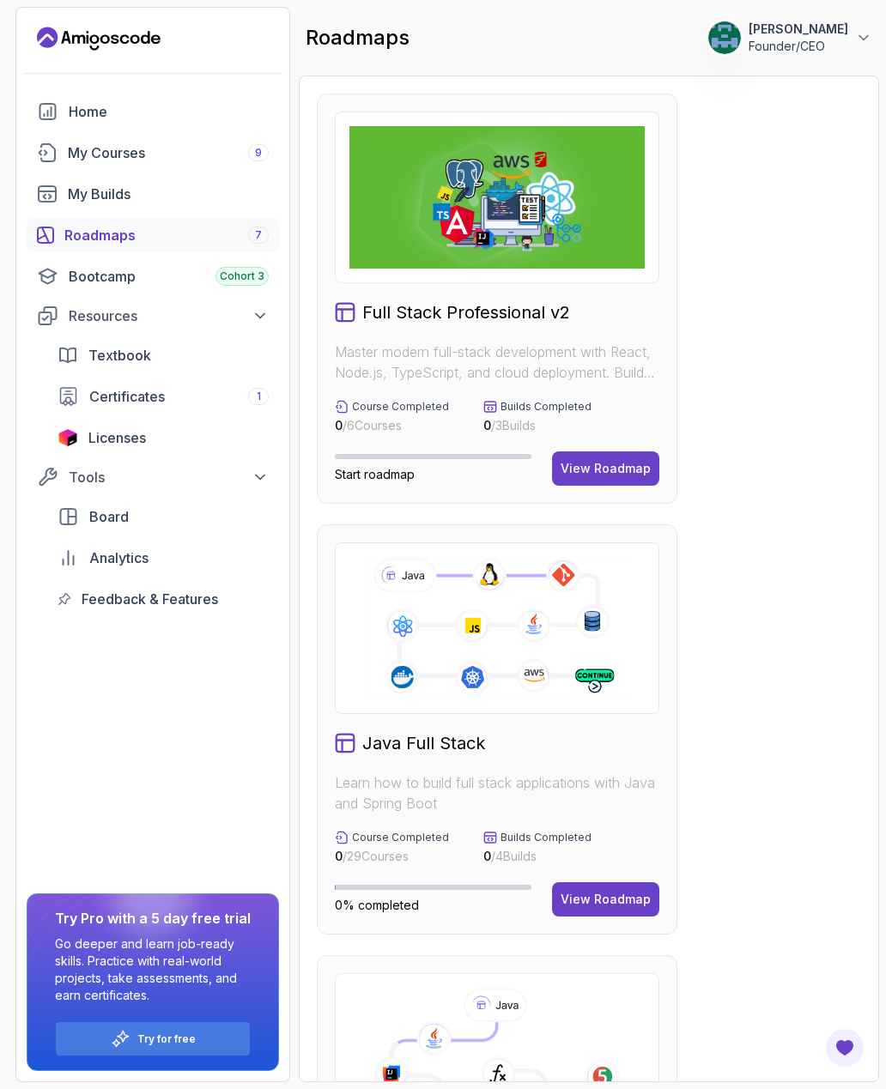
click at [239, 235] on div "Roadmaps 7" at bounding box center [166, 235] width 204 height 21
click at [233, 201] on div "My Builds" at bounding box center [168, 194] width 201 height 21
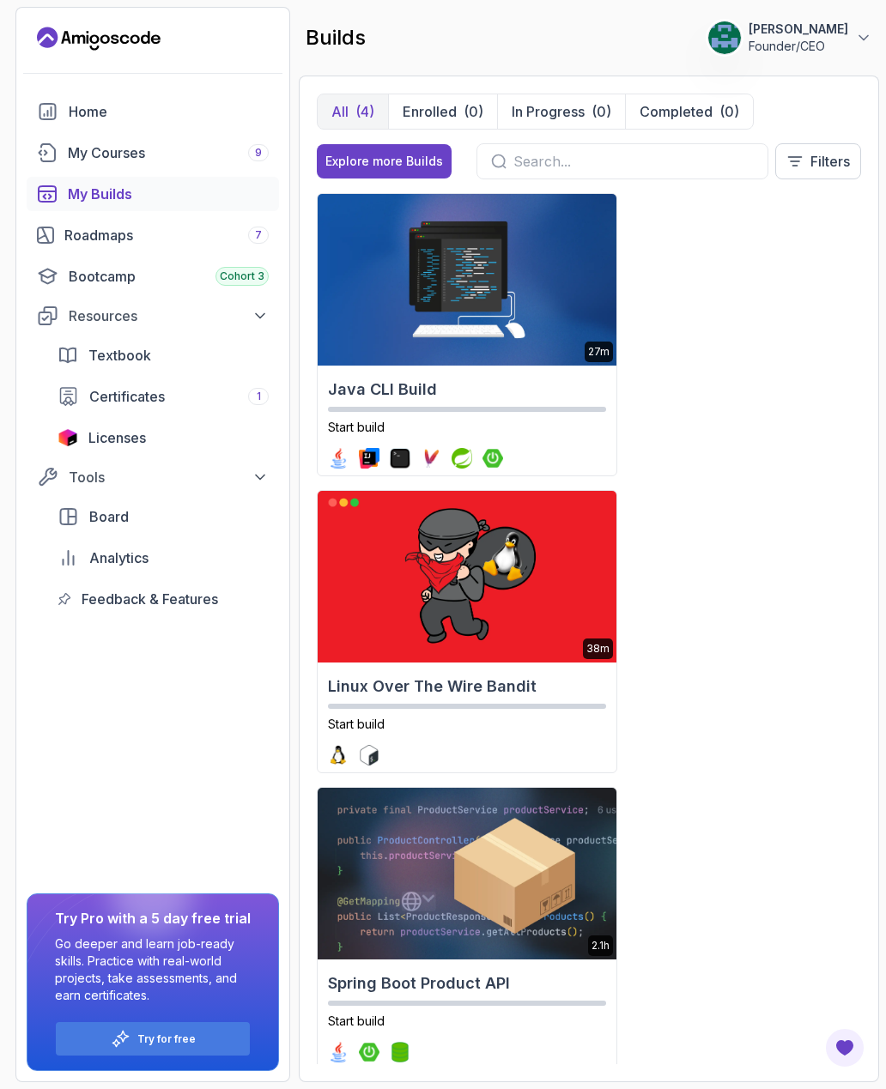
click at [186, 614] on link "Feedback & Features" at bounding box center [163, 599] width 232 height 34
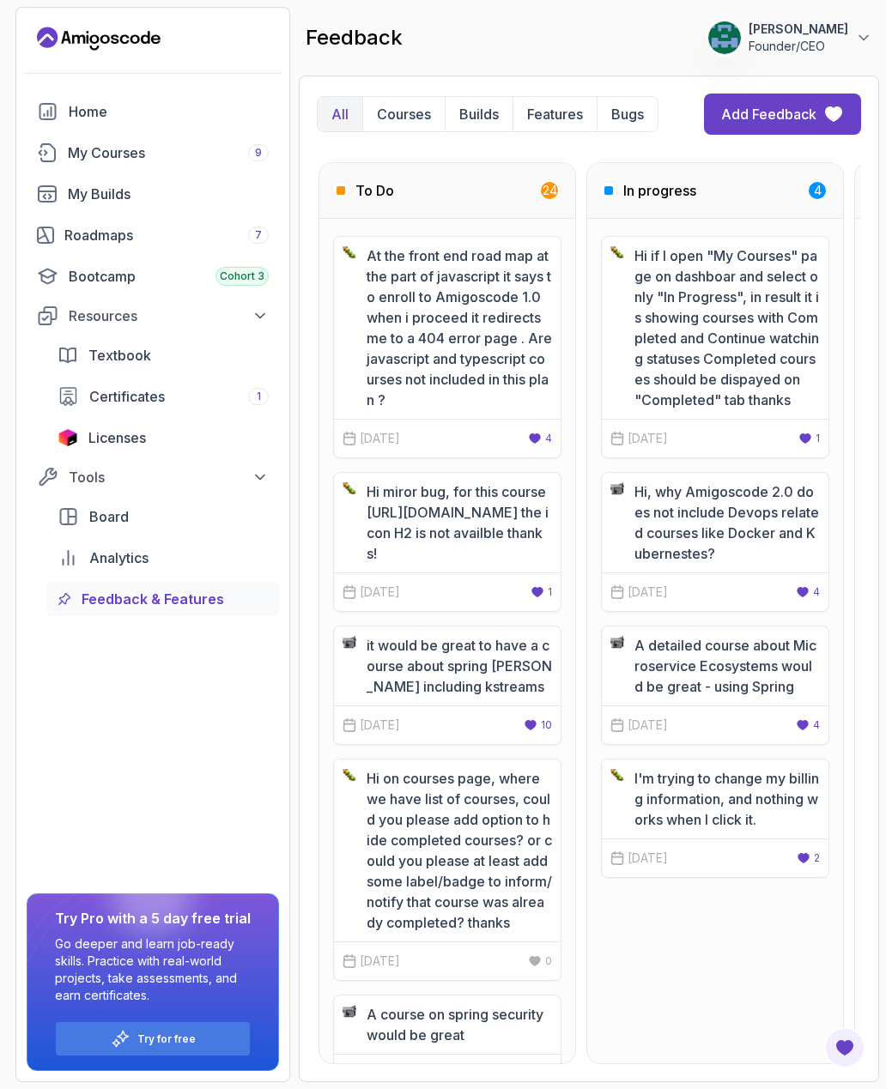
click at [179, 567] on div "Analytics" at bounding box center [178, 558] width 179 height 21
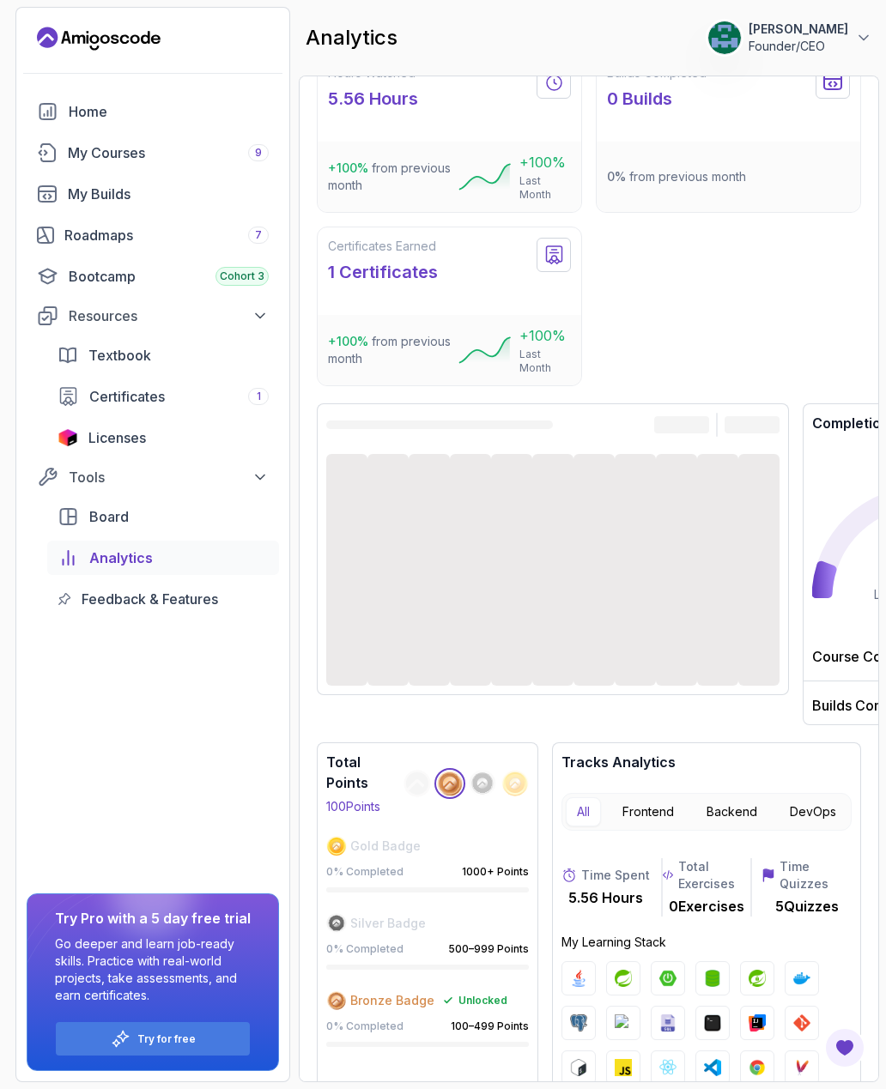
scroll to position [39, 0]
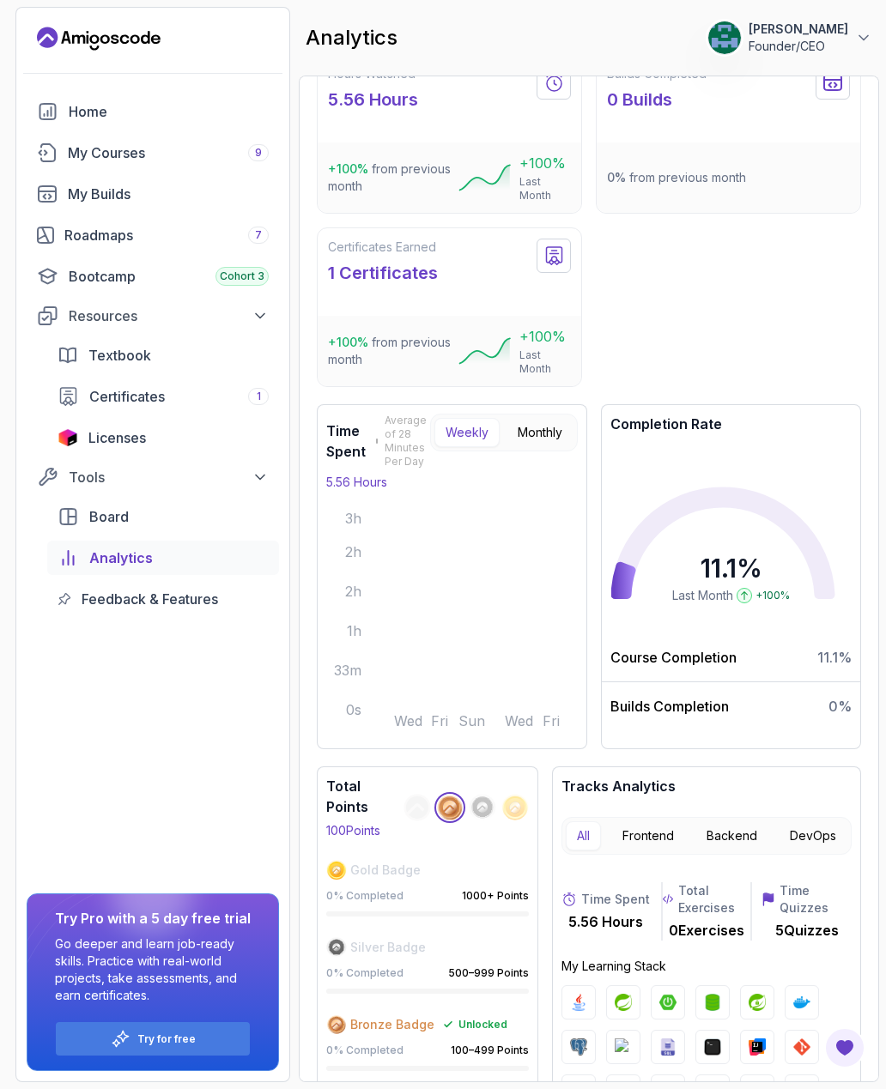
click at [195, 513] on div "Board" at bounding box center [178, 516] width 179 height 21
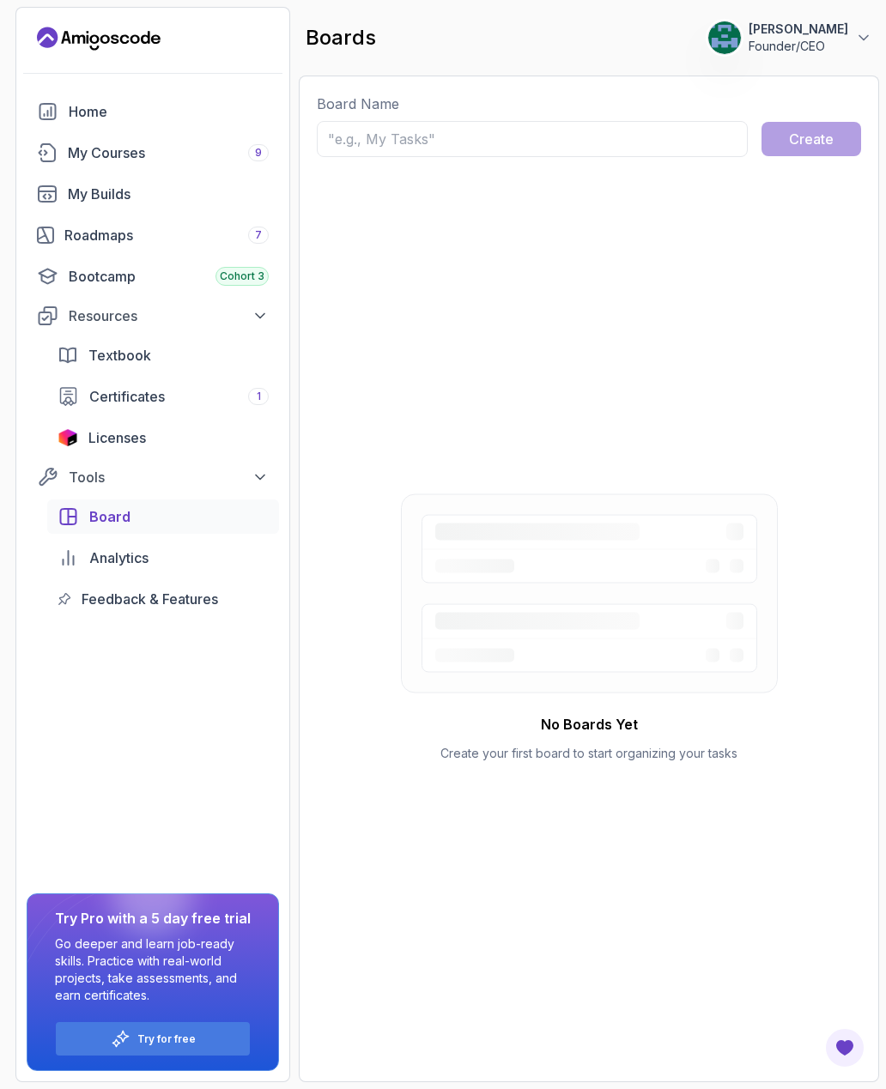
click at [210, 446] on div "Licenses" at bounding box center [178, 437] width 180 height 21
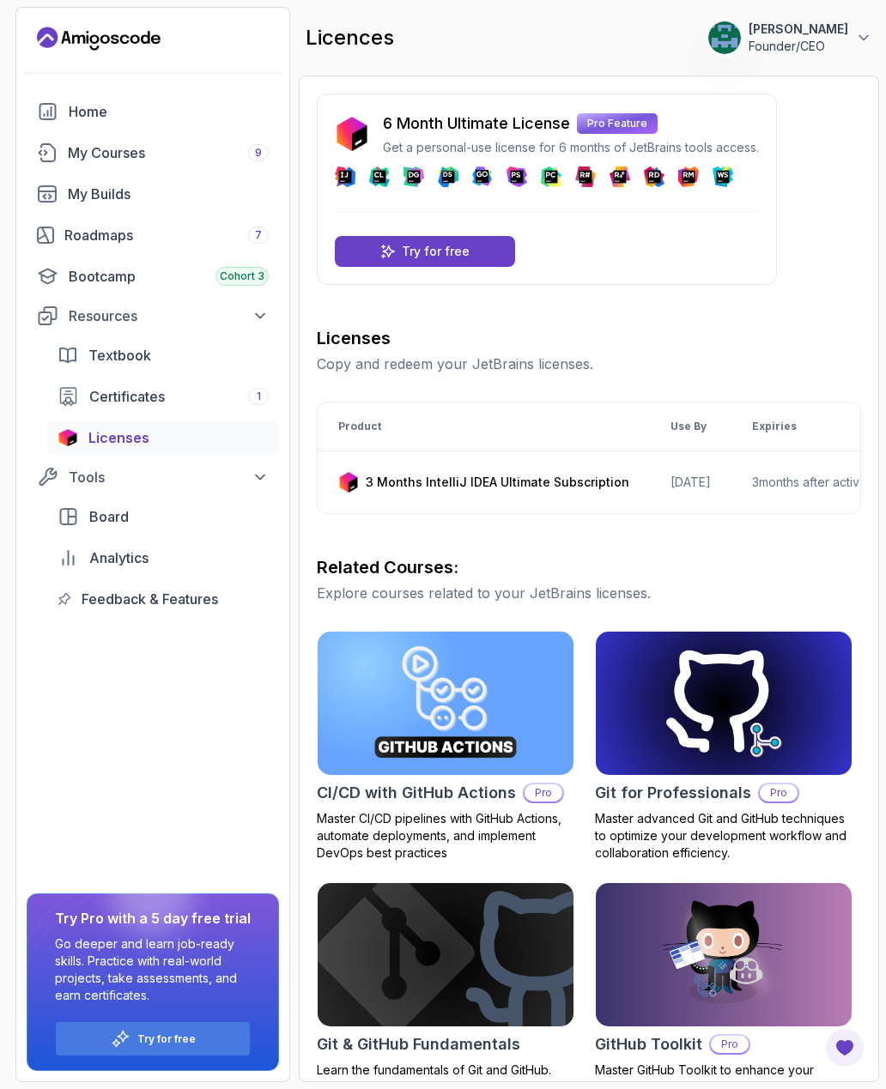
click at [203, 162] on div "My Courses 9" at bounding box center [168, 152] width 201 height 21
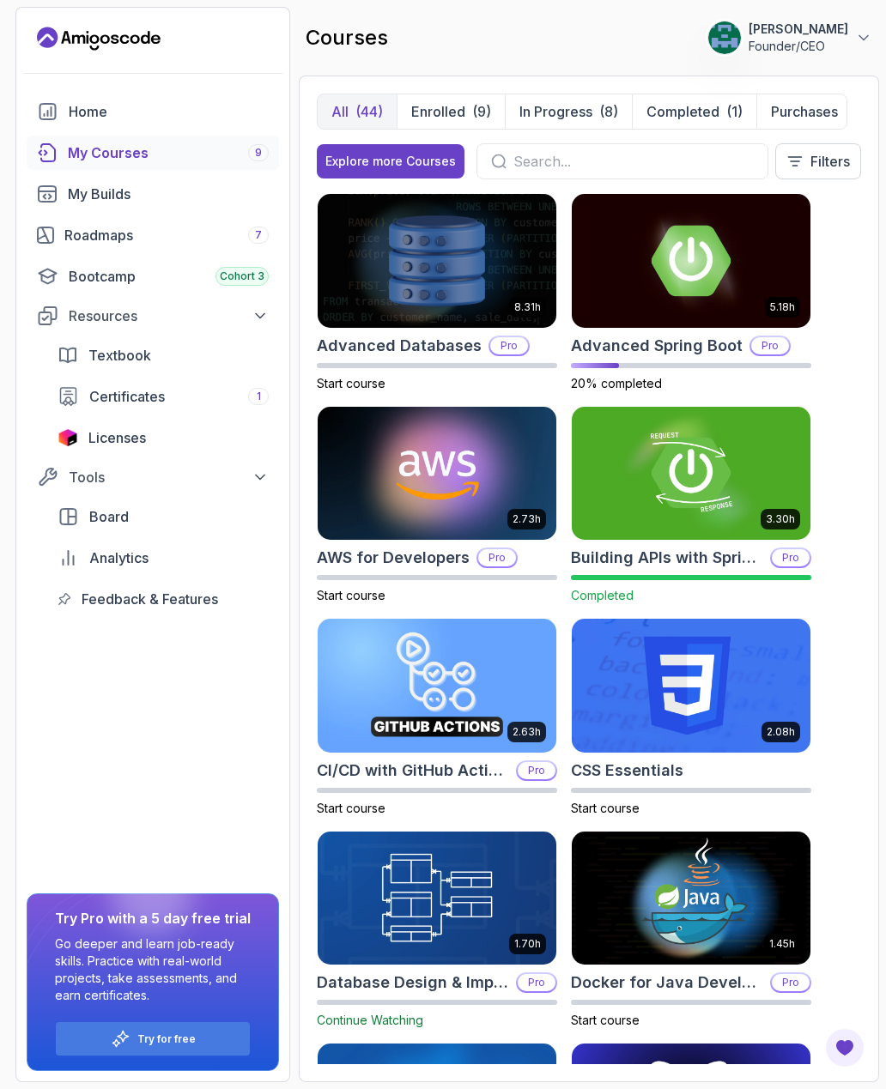
click at [511, 287] on img at bounding box center [437, 261] width 239 height 134
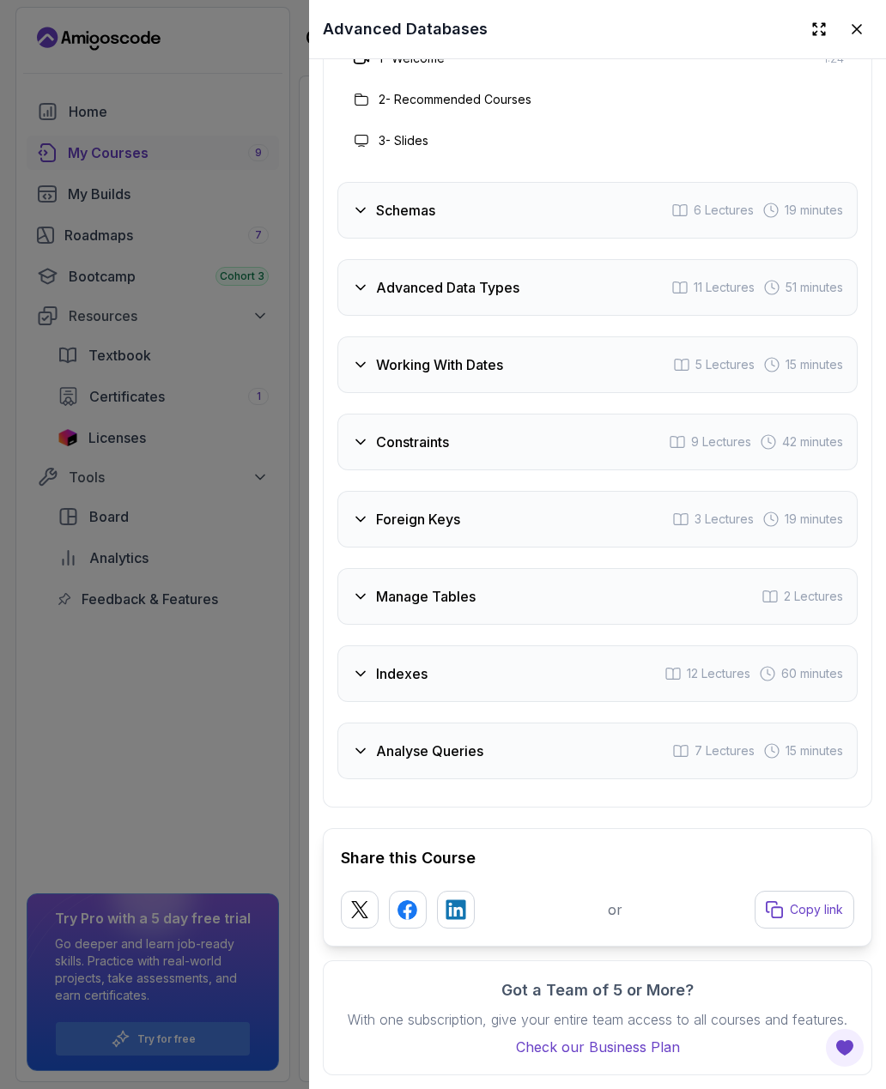
scroll to position [3148, 0]
click at [458, 901] on icon at bounding box center [456, 910] width 20 height 20
